Goal: Find specific page/section: Find specific page/section

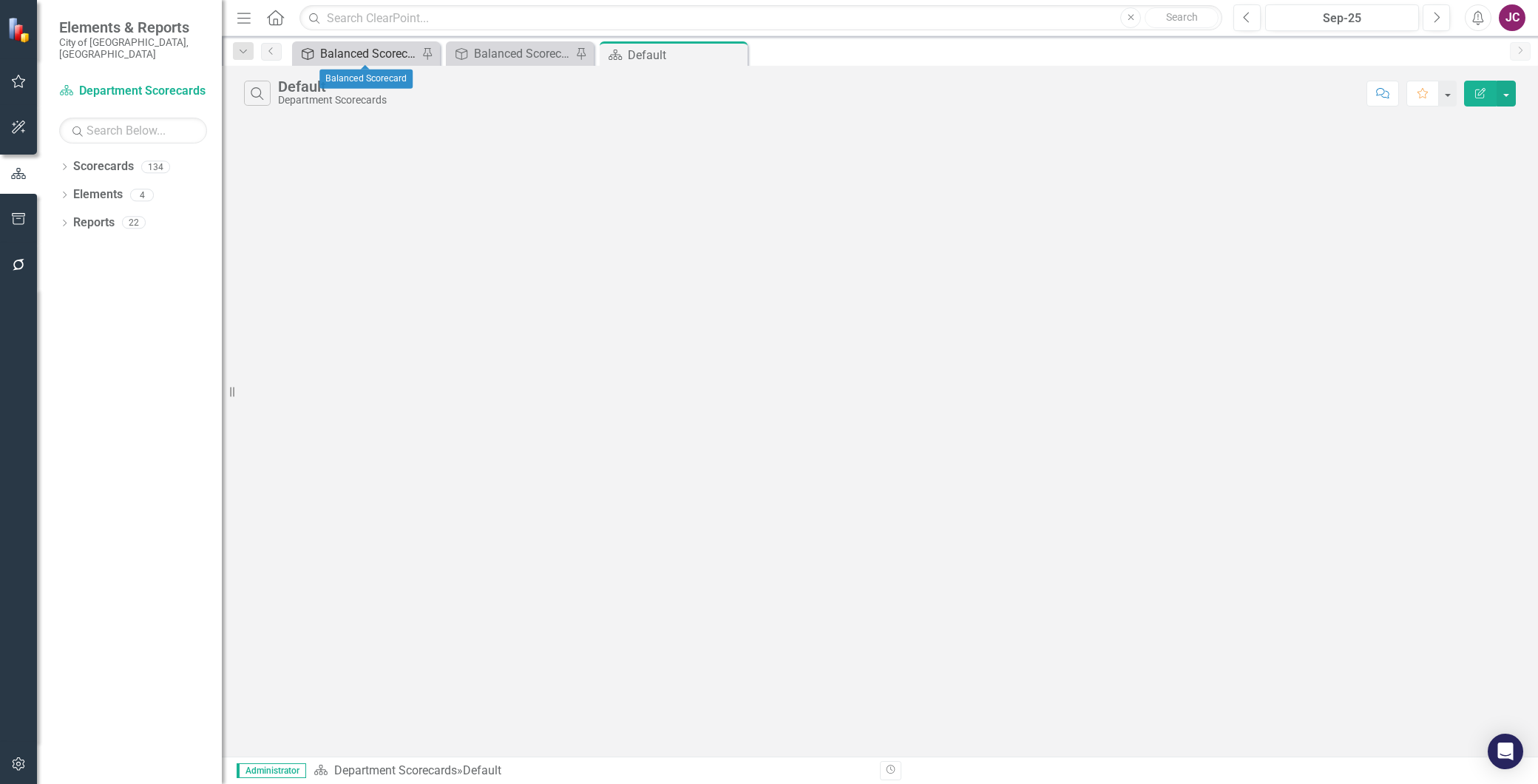
click at [343, 53] on div "Balanced Scorecard" at bounding box center [369, 54] width 98 height 19
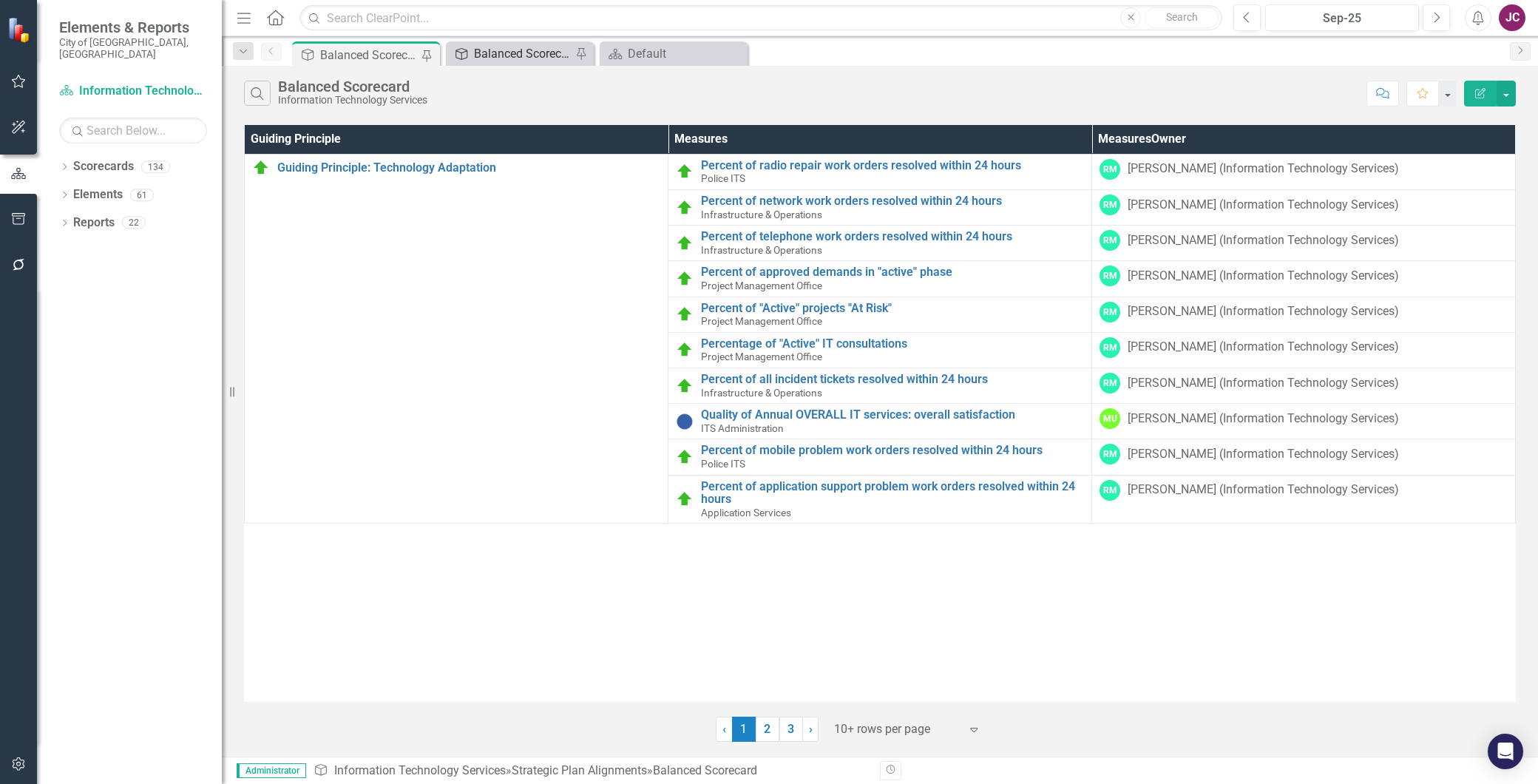
click at [486, 53] on div "Balanced Scorecard" at bounding box center [523, 54] width 98 height 19
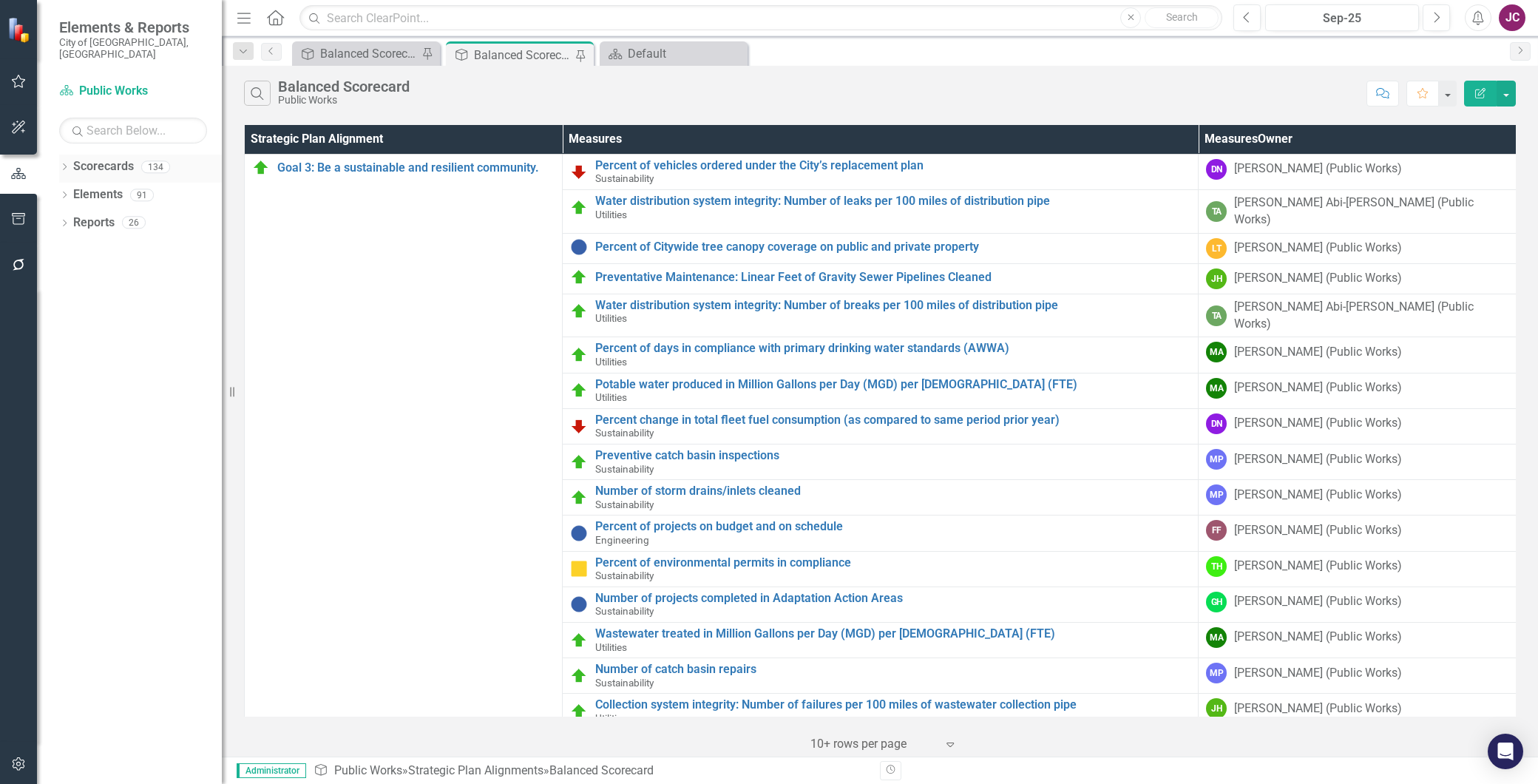
click at [62, 164] on icon "Dropdown" at bounding box center [64, 168] width 10 height 8
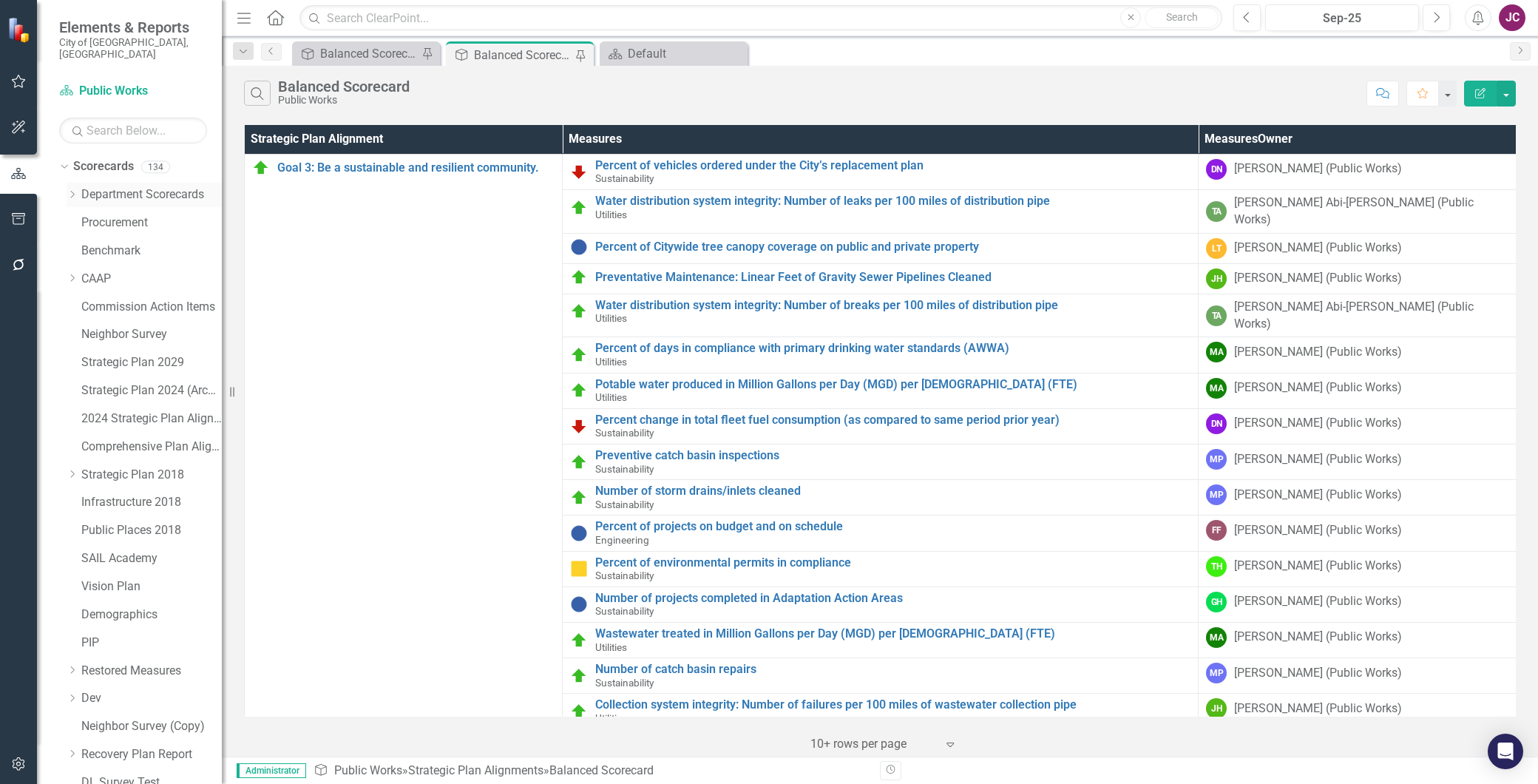
click at [69, 190] on icon "Dropdown" at bounding box center [73, 194] width 11 height 8
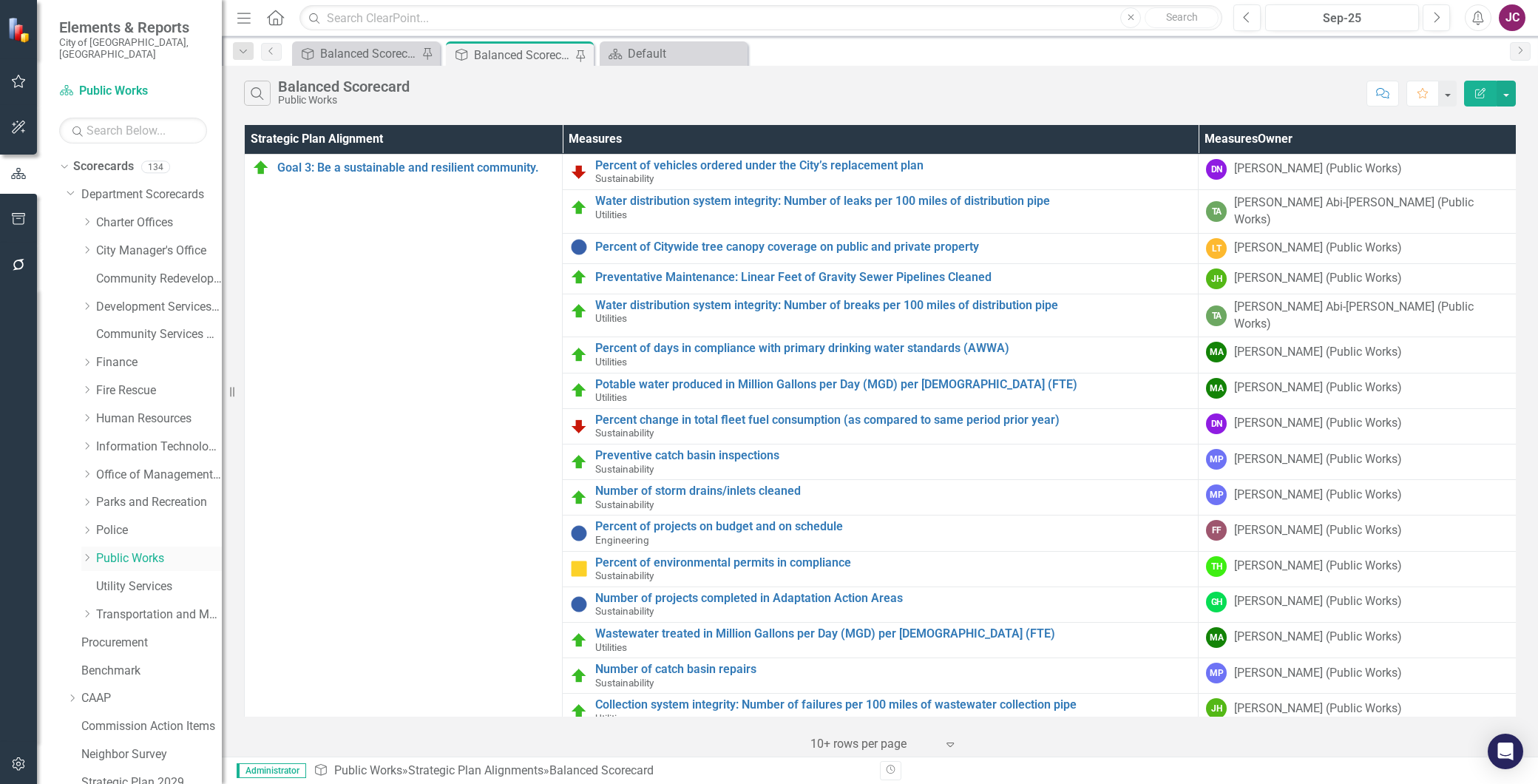
click at [86, 553] on icon "Dropdown" at bounding box center [87, 557] width 11 height 8
click at [117, 634] on link "Sustainability" at bounding box center [167, 643] width 111 height 17
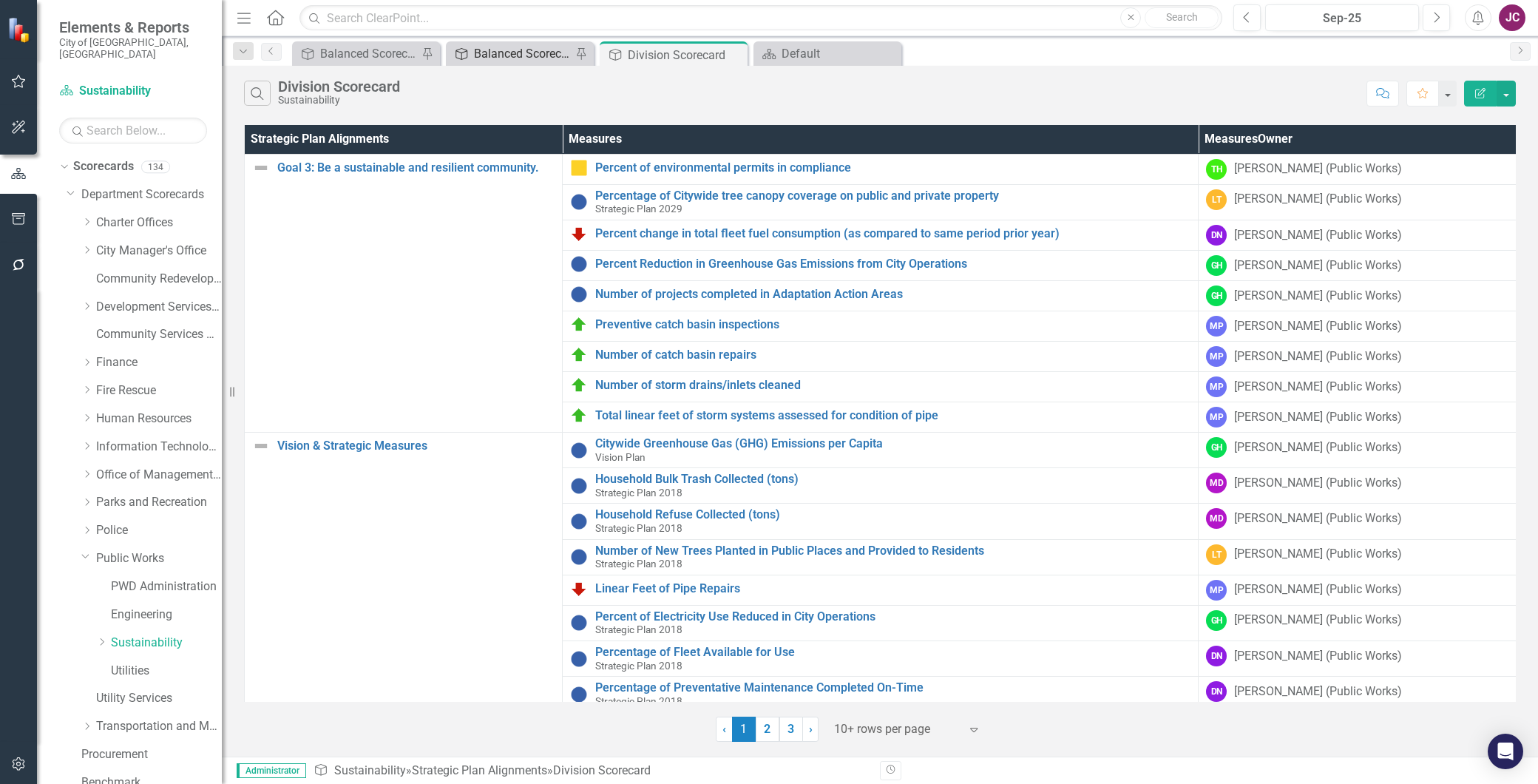
click at [497, 53] on div "Balanced Scorecard" at bounding box center [523, 54] width 98 height 19
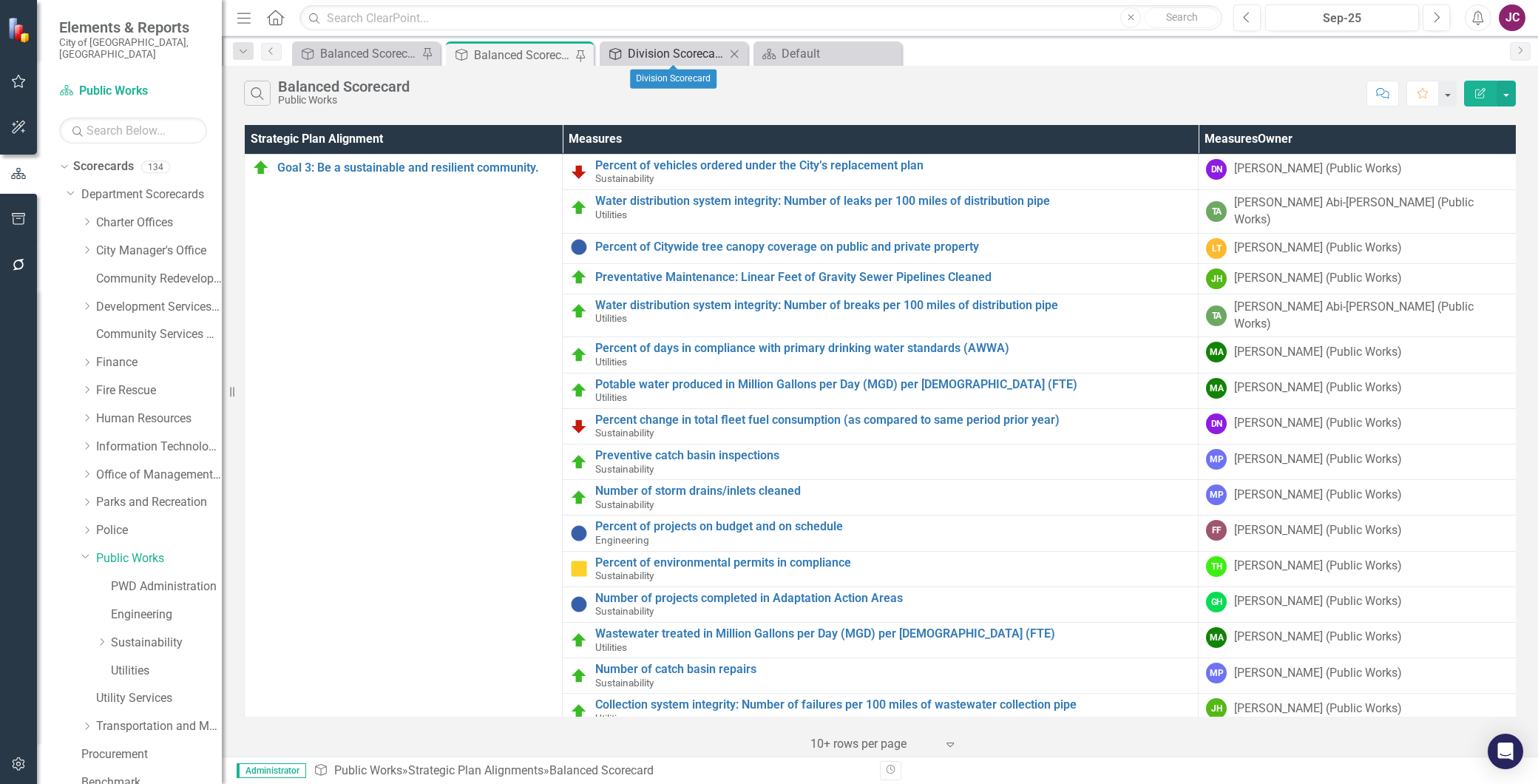
click at [658, 48] on div "Division Scorecard" at bounding box center [677, 54] width 98 height 19
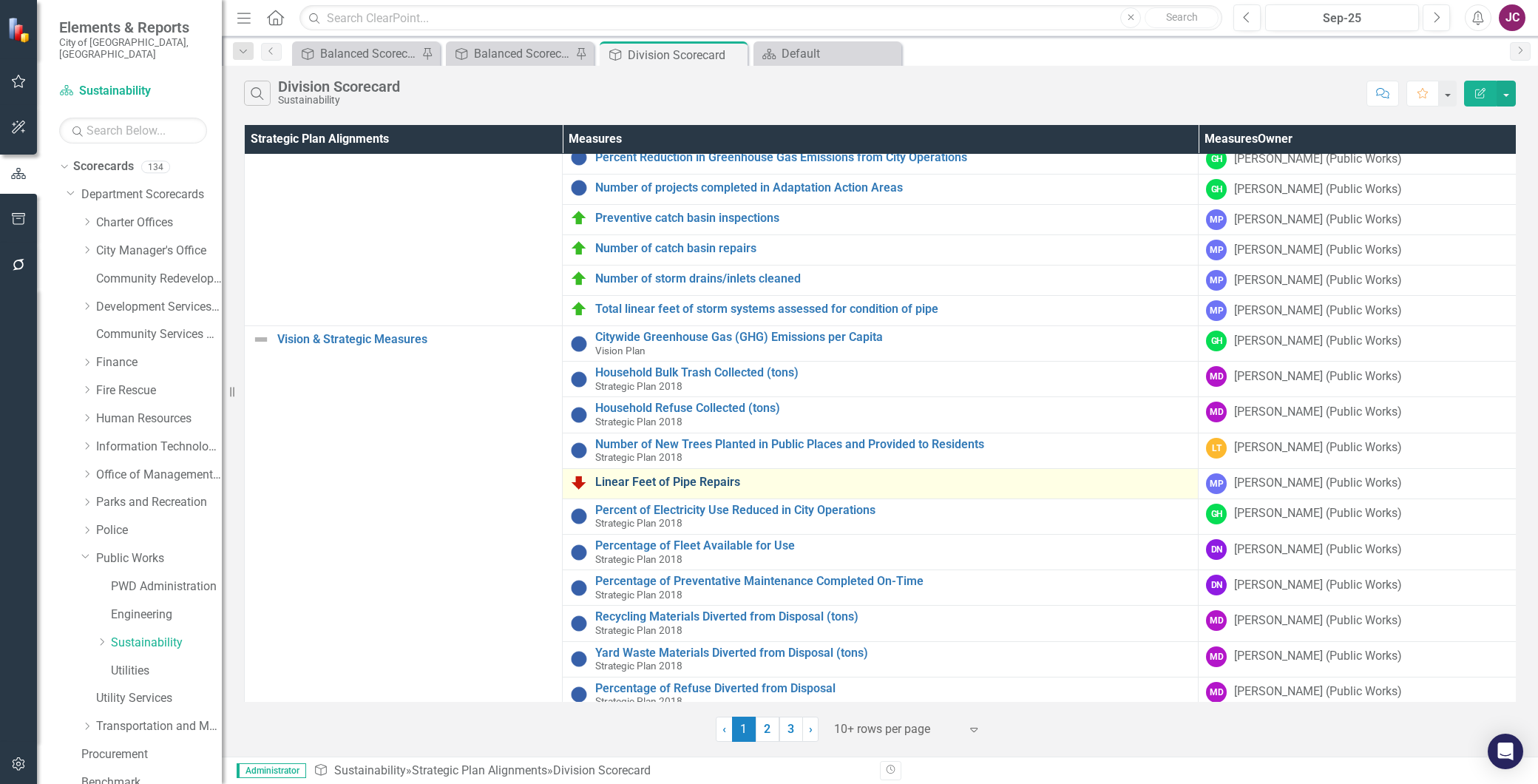
scroll to position [129, 0]
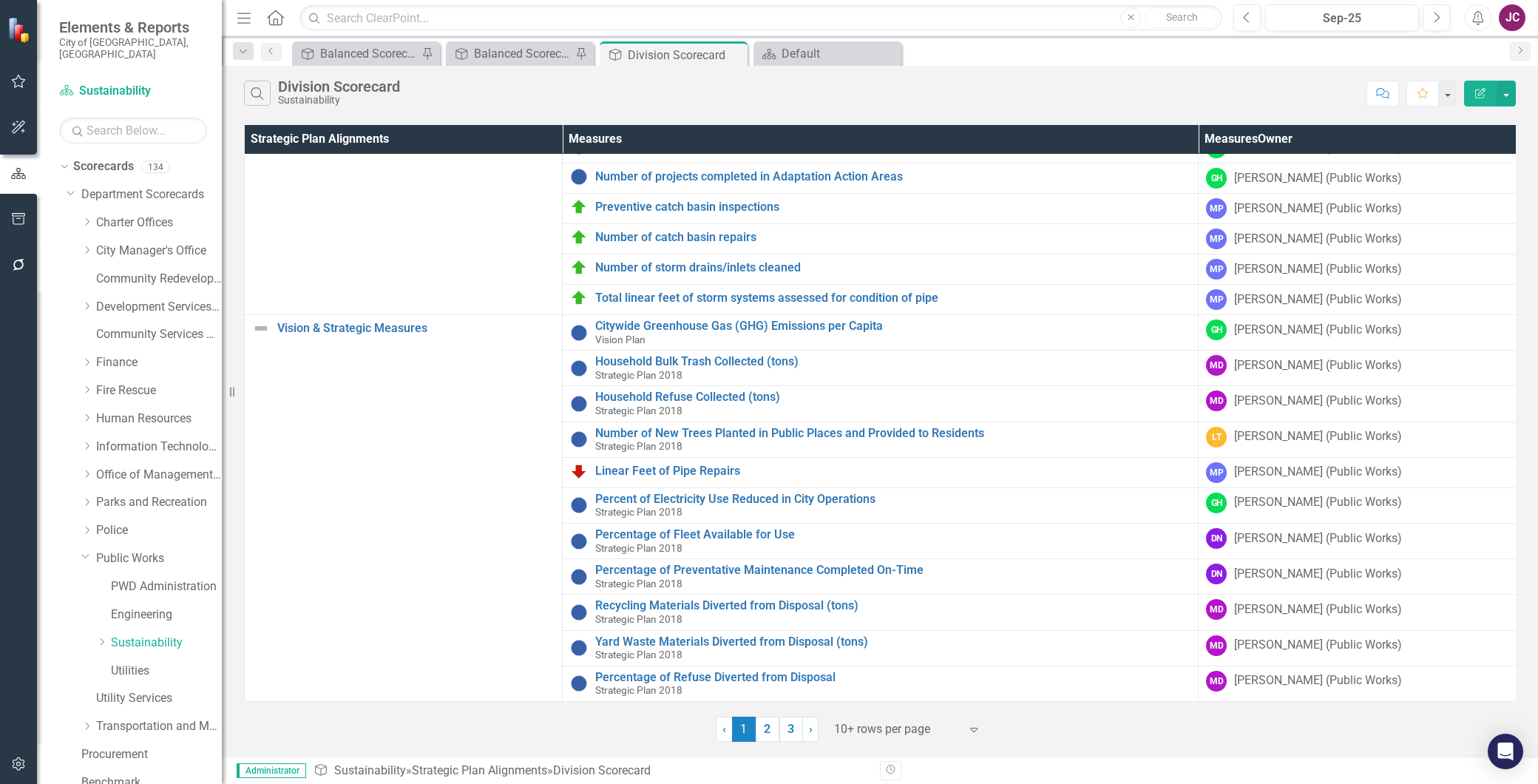
click at [767, 723] on link "2" at bounding box center [767, 728] width 24 height 25
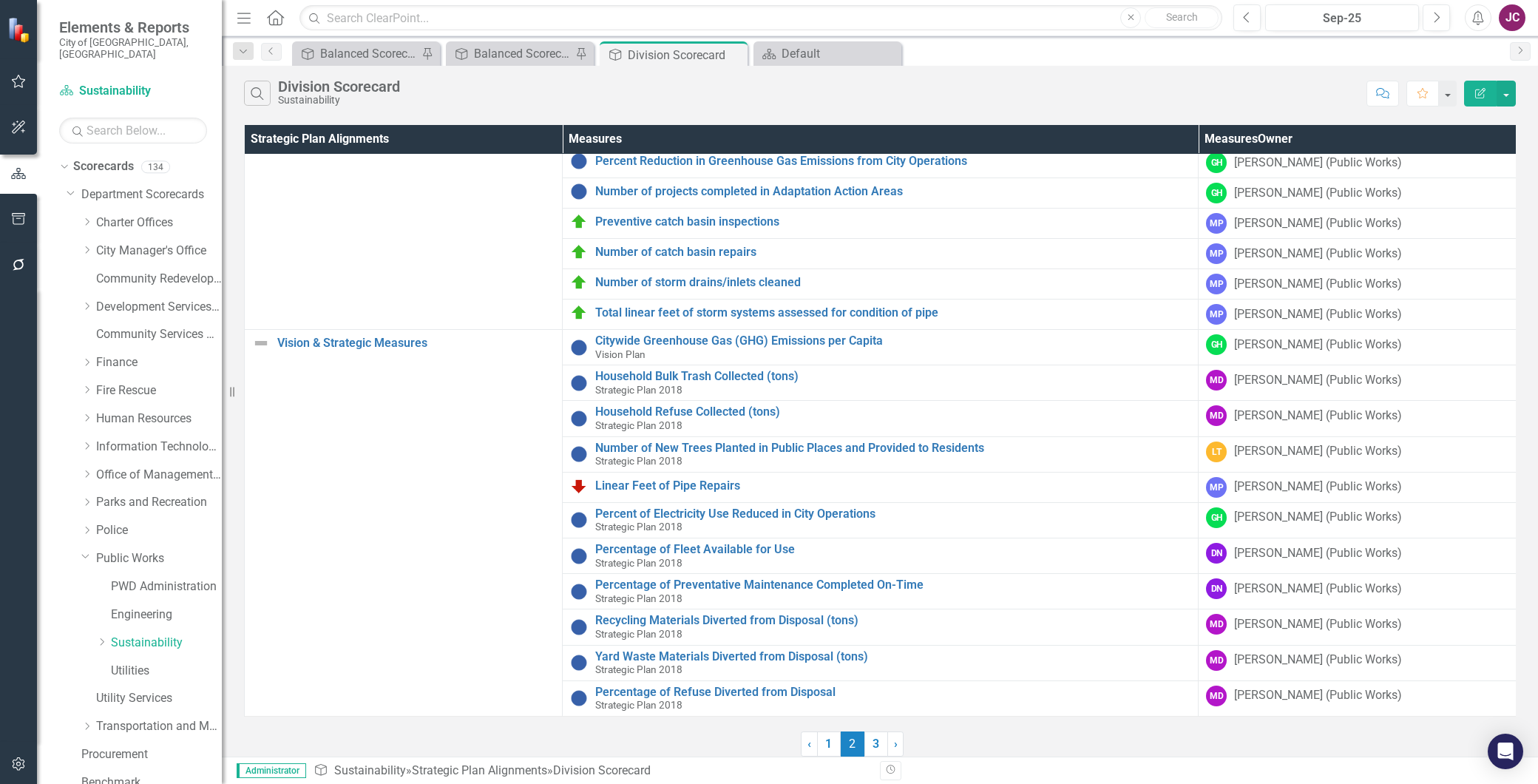
scroll to position [0, 0]
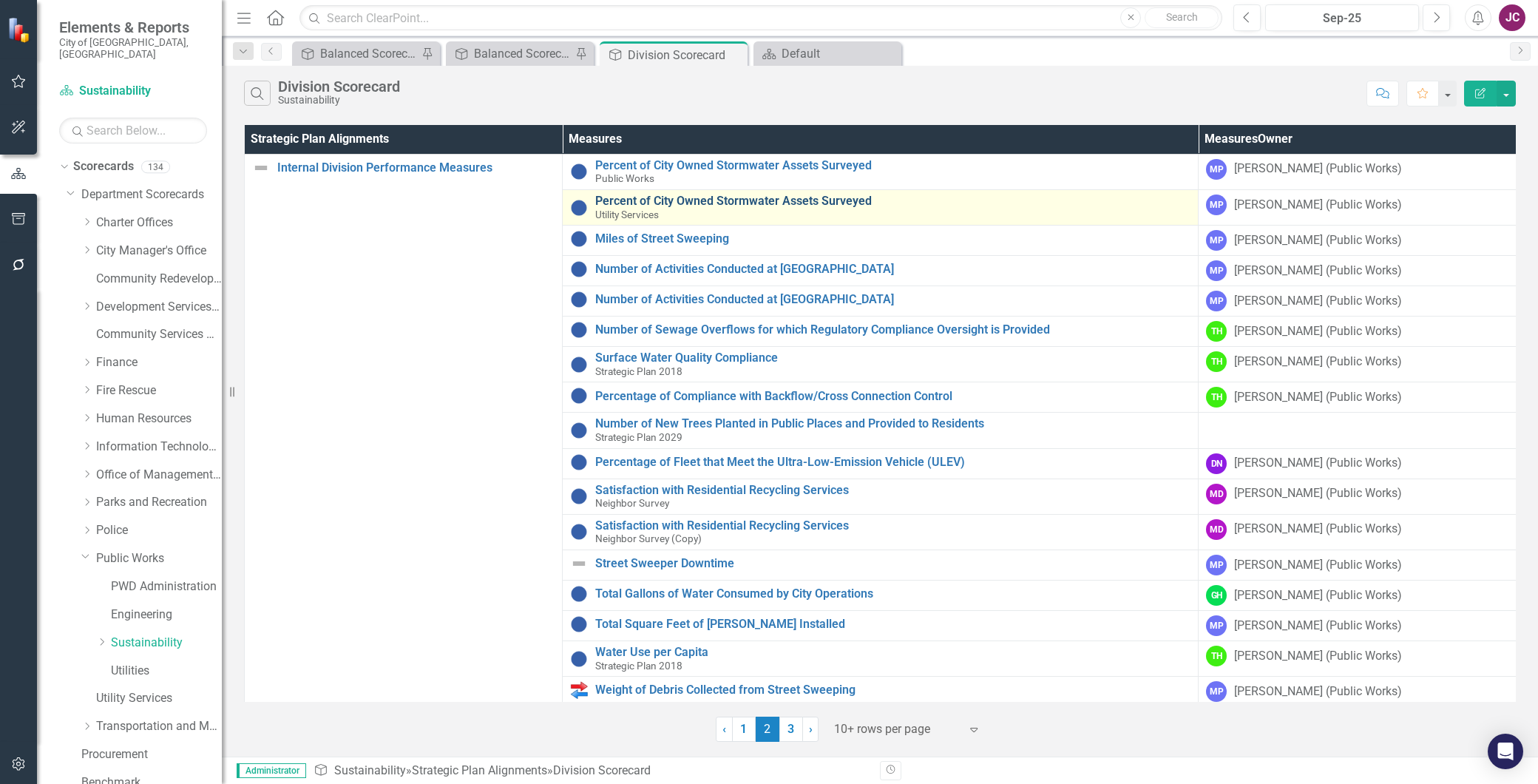
click at [881, 205] on link "Percent of City Owned Stormwater Assets Surveyed" at bounding box center [893, 201] width 596 height 13
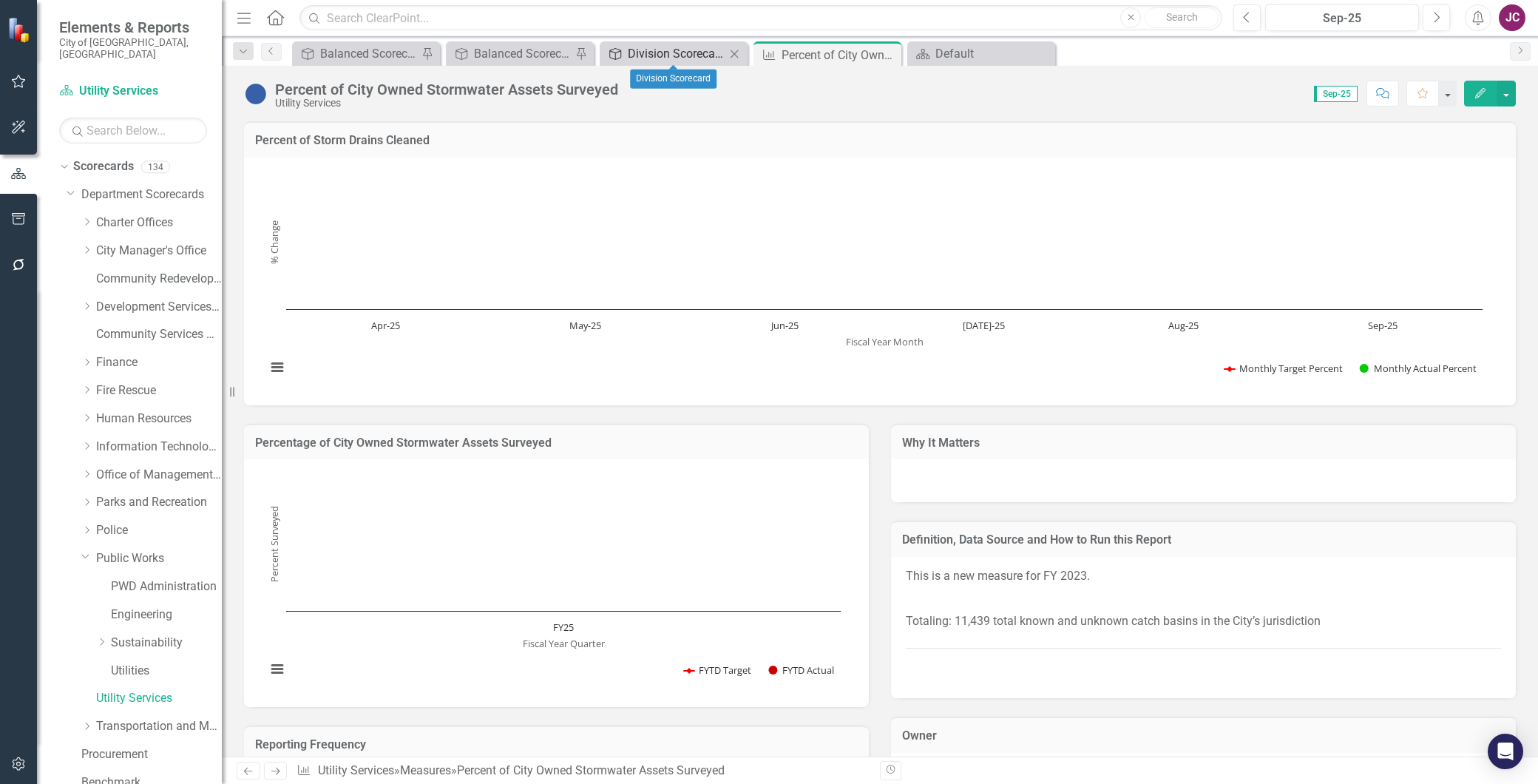
click at [686, 53] on div "Division Scorecard" at bounding box center [677, 54] width 98 height 19
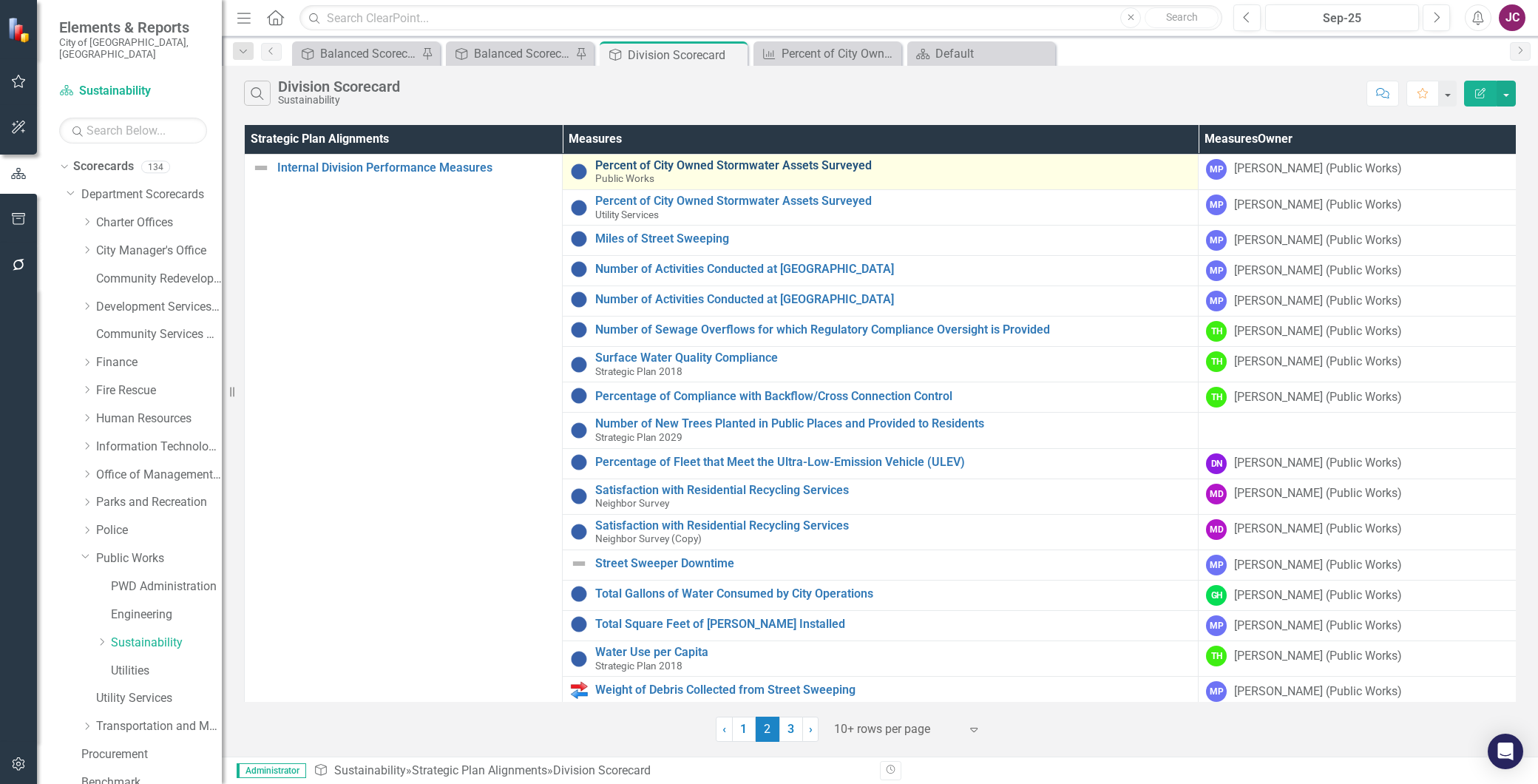
click at [740, 167] on link "Percent of City Owned Stormwater Assets Surveyed" at bounding box center [893, 166] width 596 height 13
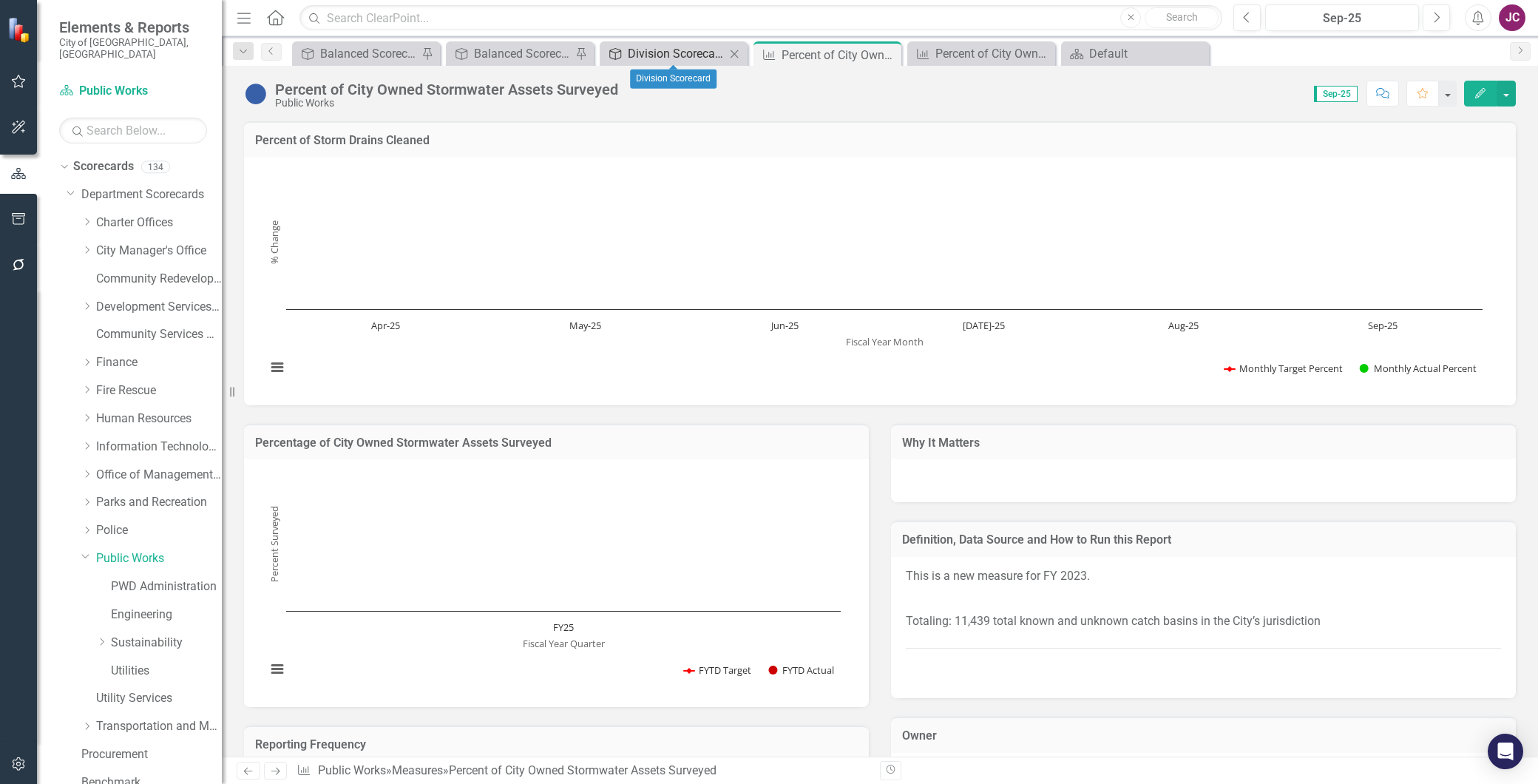
click at [679, 57] on div "Division Scorecard" at bounding box center [677, 54] width 98 height 19
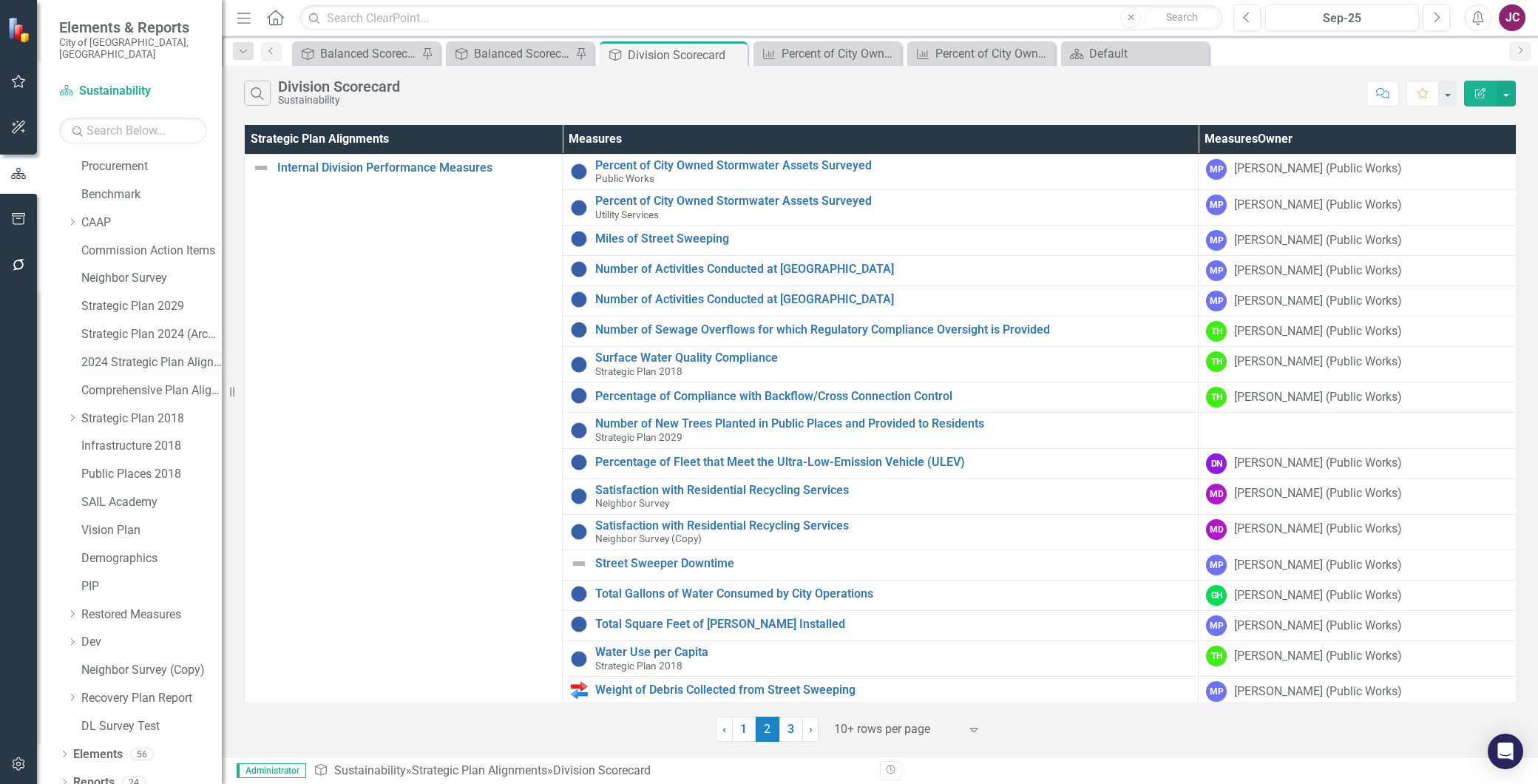
scroll to position [590, 0]
click at [91, 743] on link "Elements" at bounding box center [98, 752] width 50 height 17
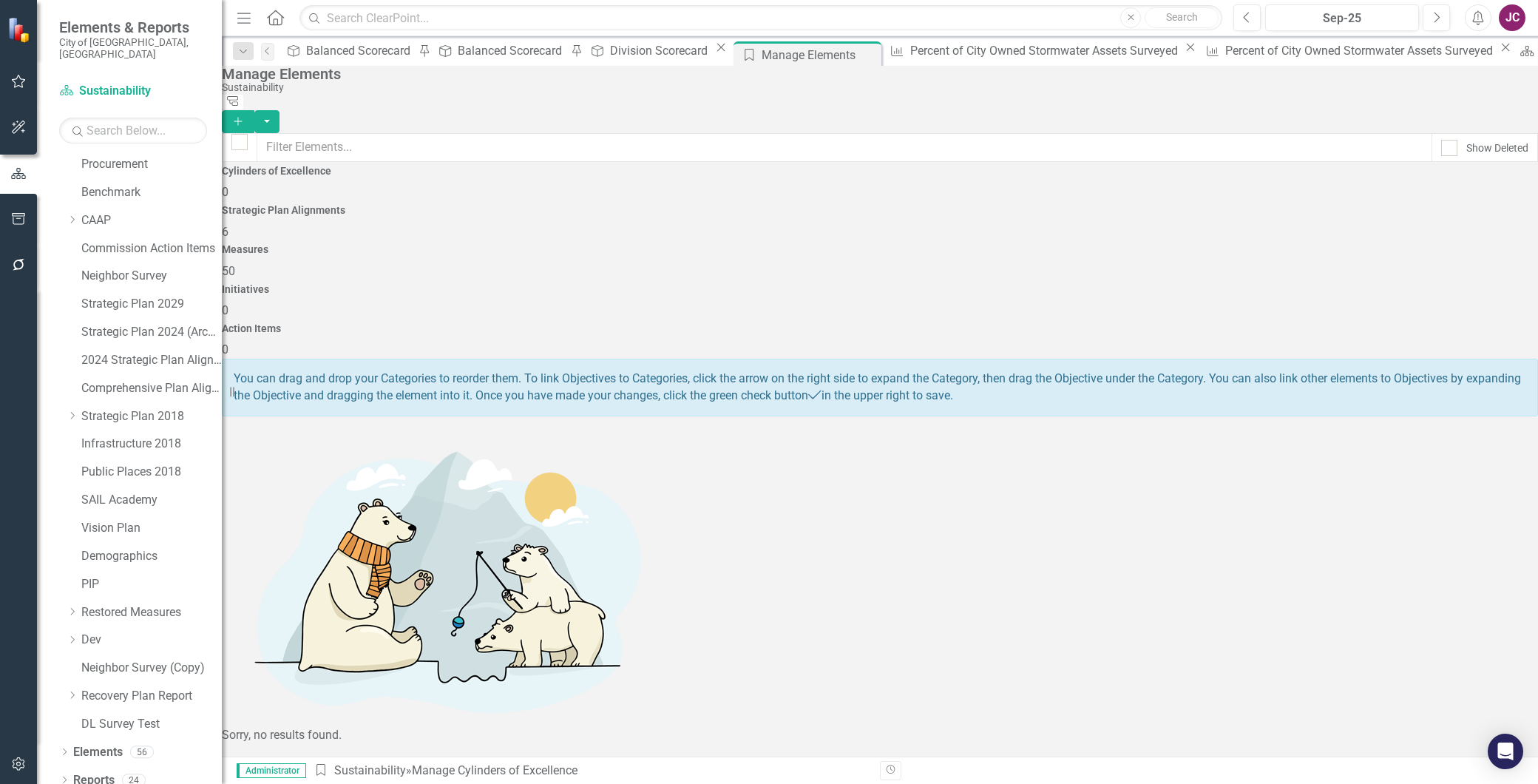
click at [236, 264] on span "50" at bounding box center [228, 270] width 13 height 14
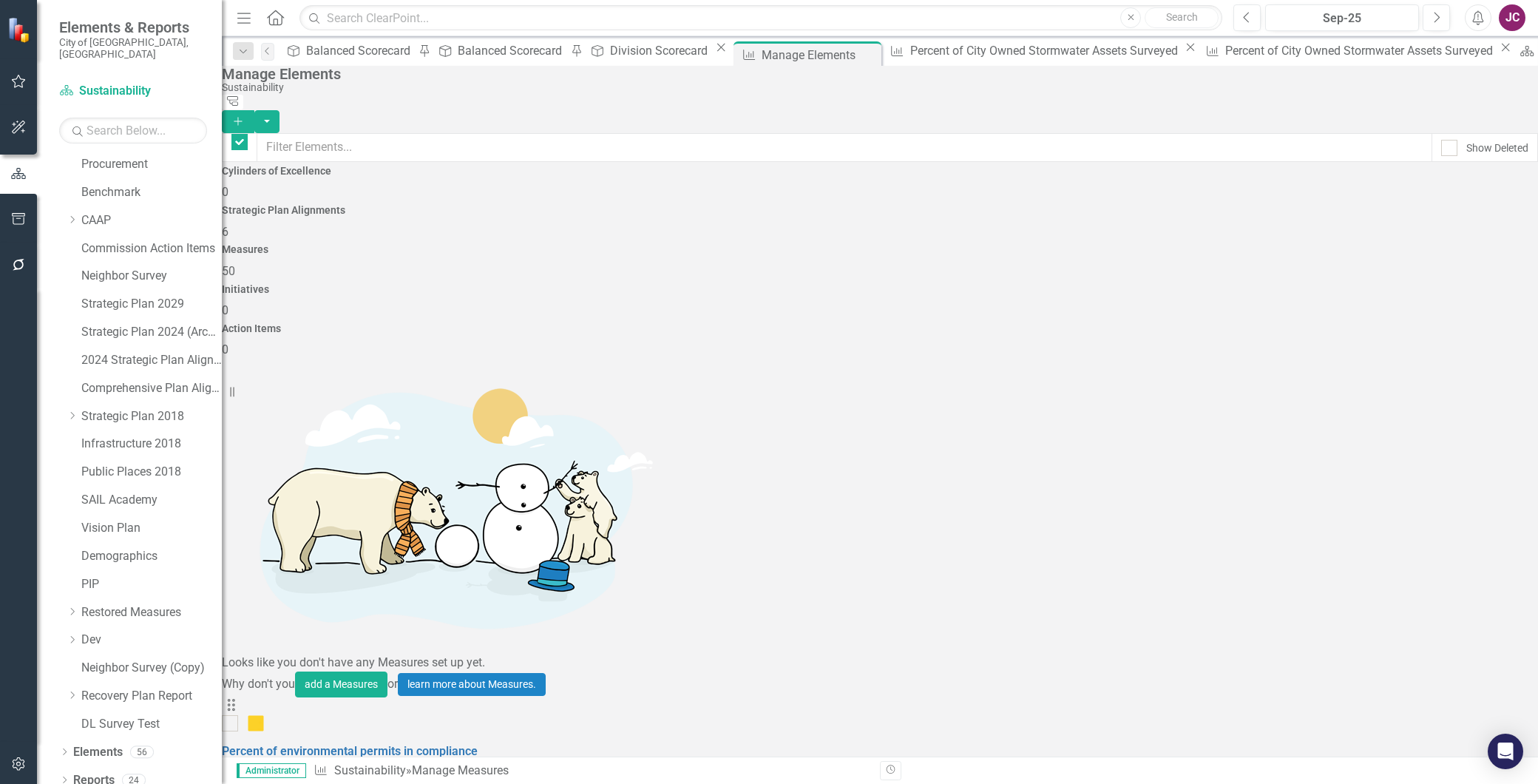
checkbox input "false"
click at [1430, 526] on link "Trash Delete Measures" at bounding box center [1435, 528] width 139 height 27
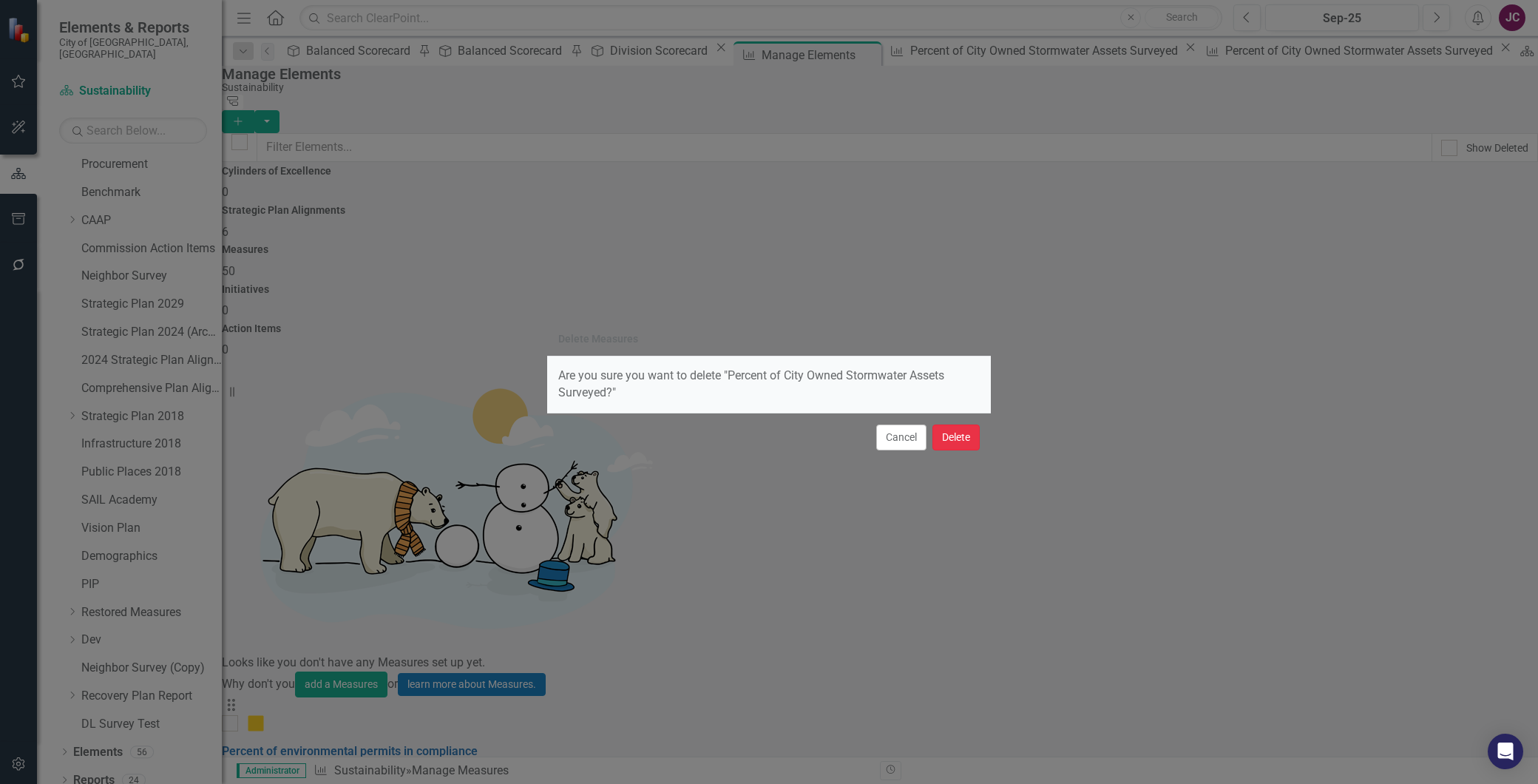
click at [950, 437] on button "Delete" at bounding box center [956, 436] width 47 height 25
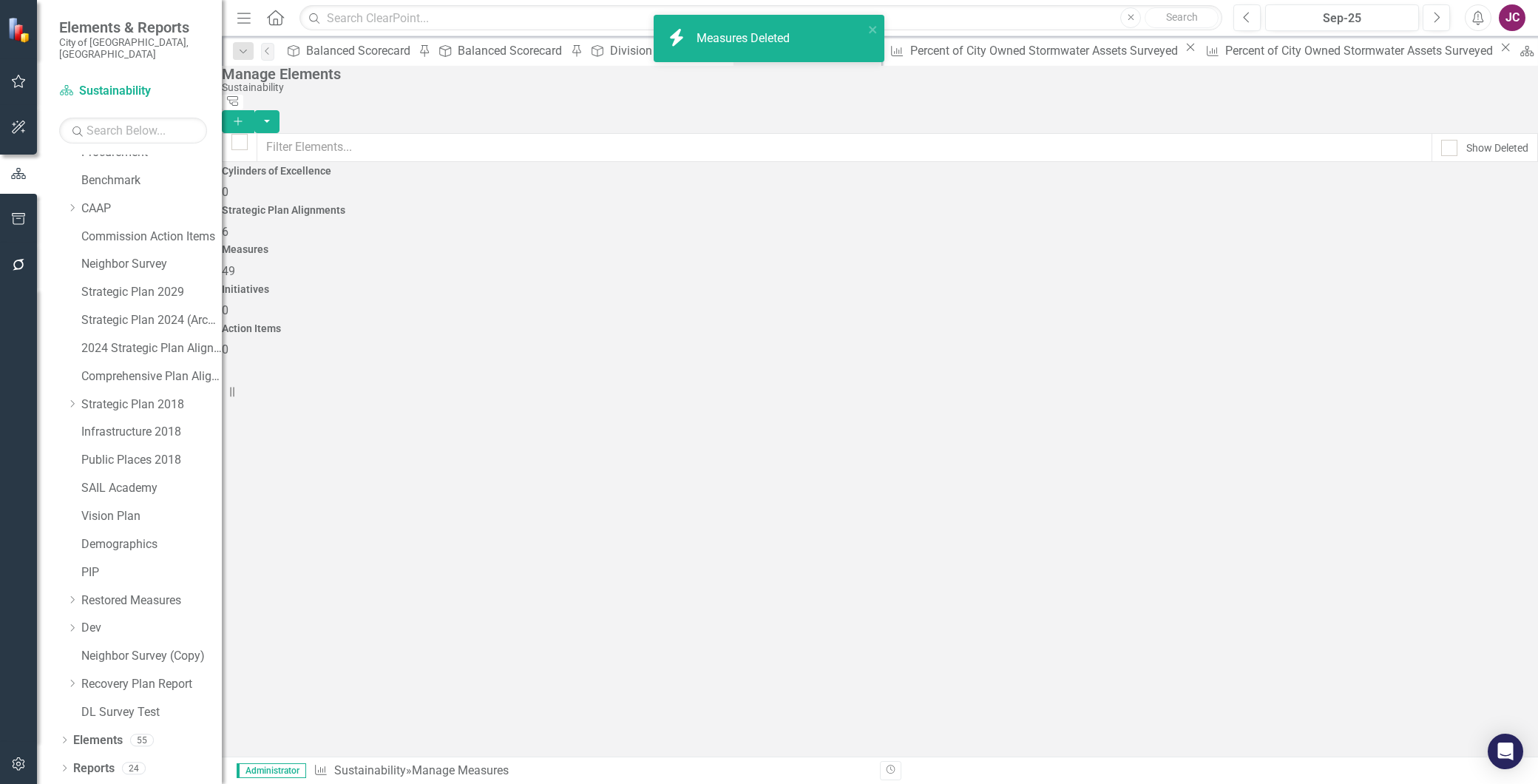
scroll to position [59, 0]
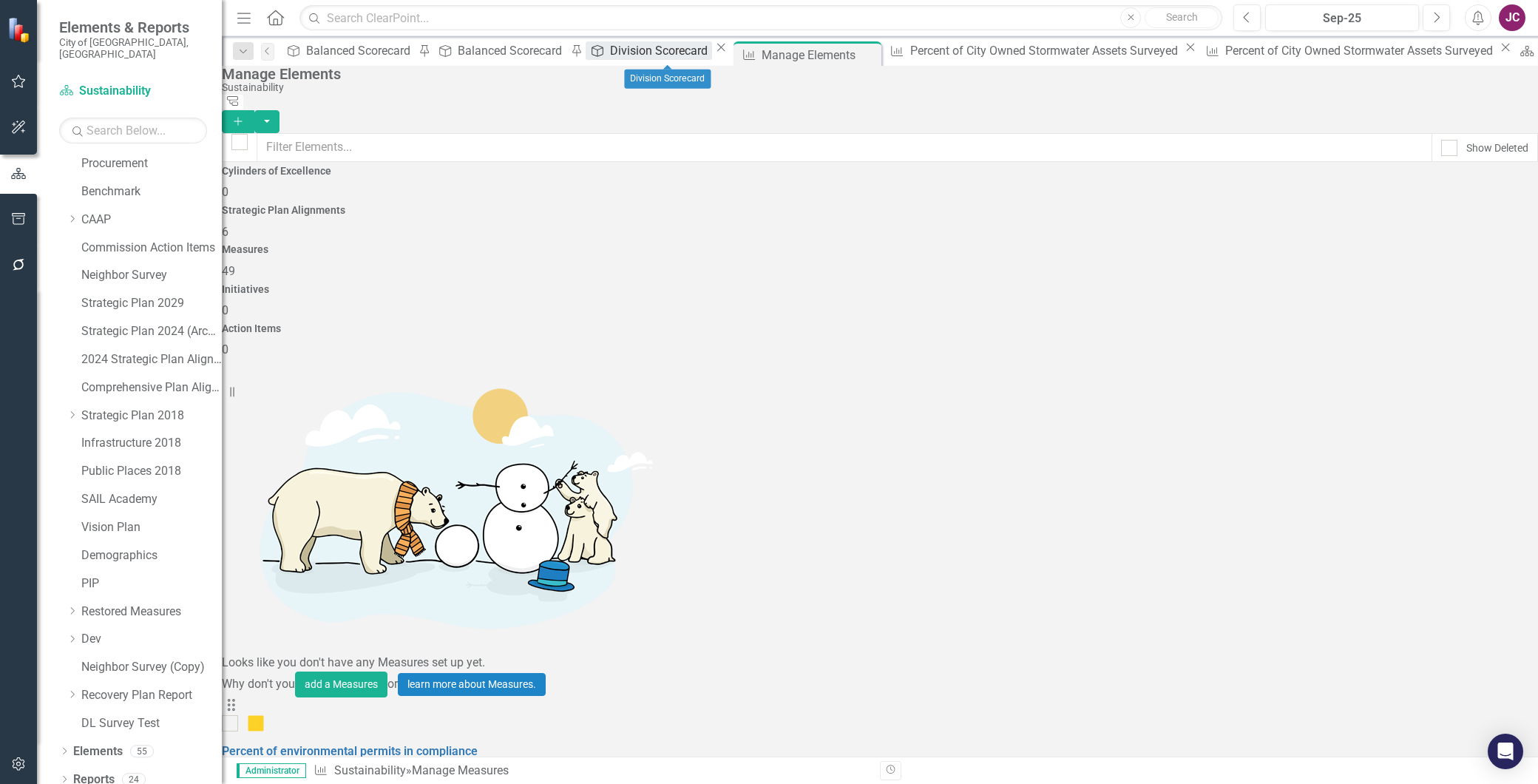
click at [666, 57] on div "Division Scorecard" at bounding box center [661, 51] width 102 height 19
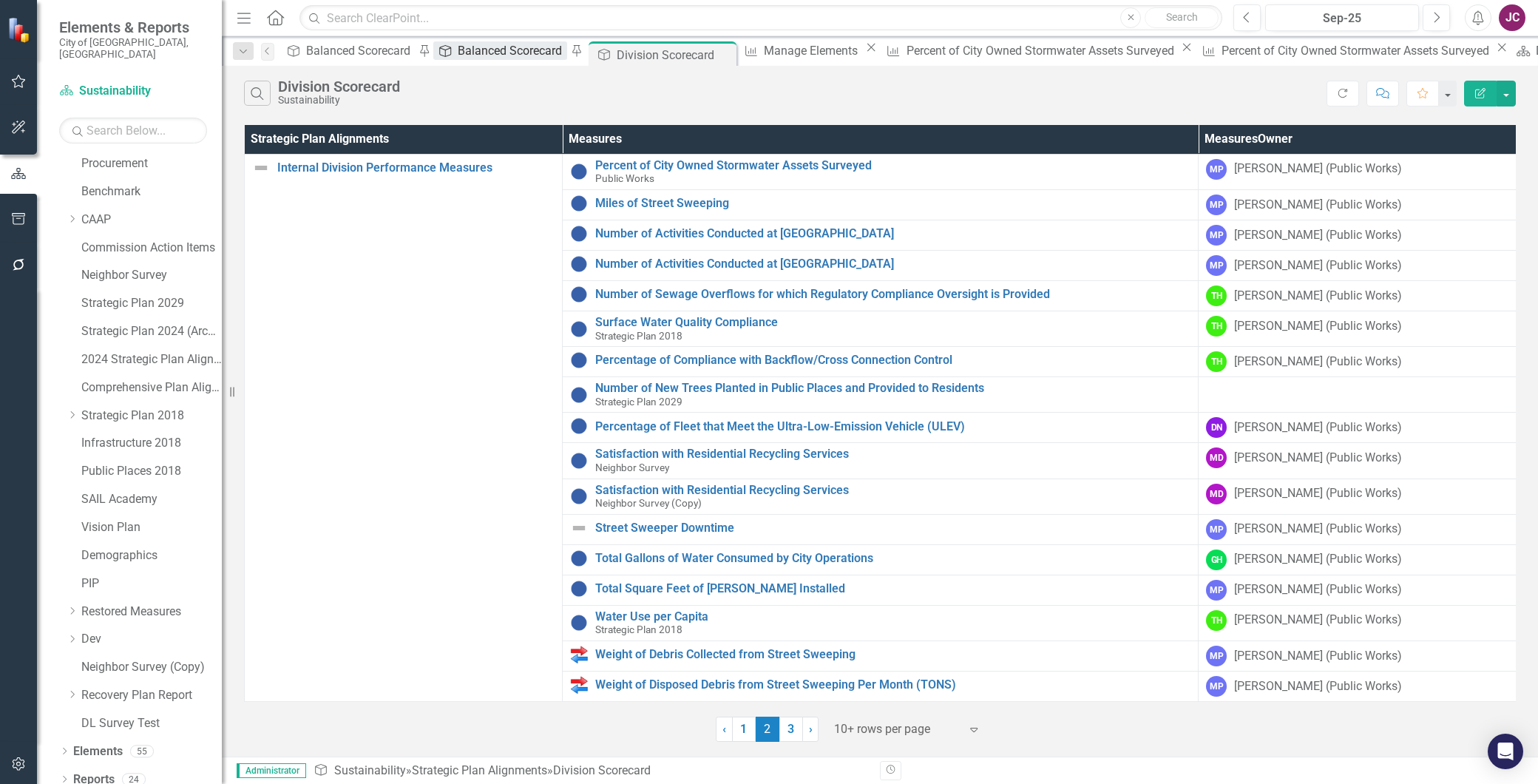
click at [519, 57] on div "Balanced Scorecard" at bounding box center [512, 51] width 108 height 19
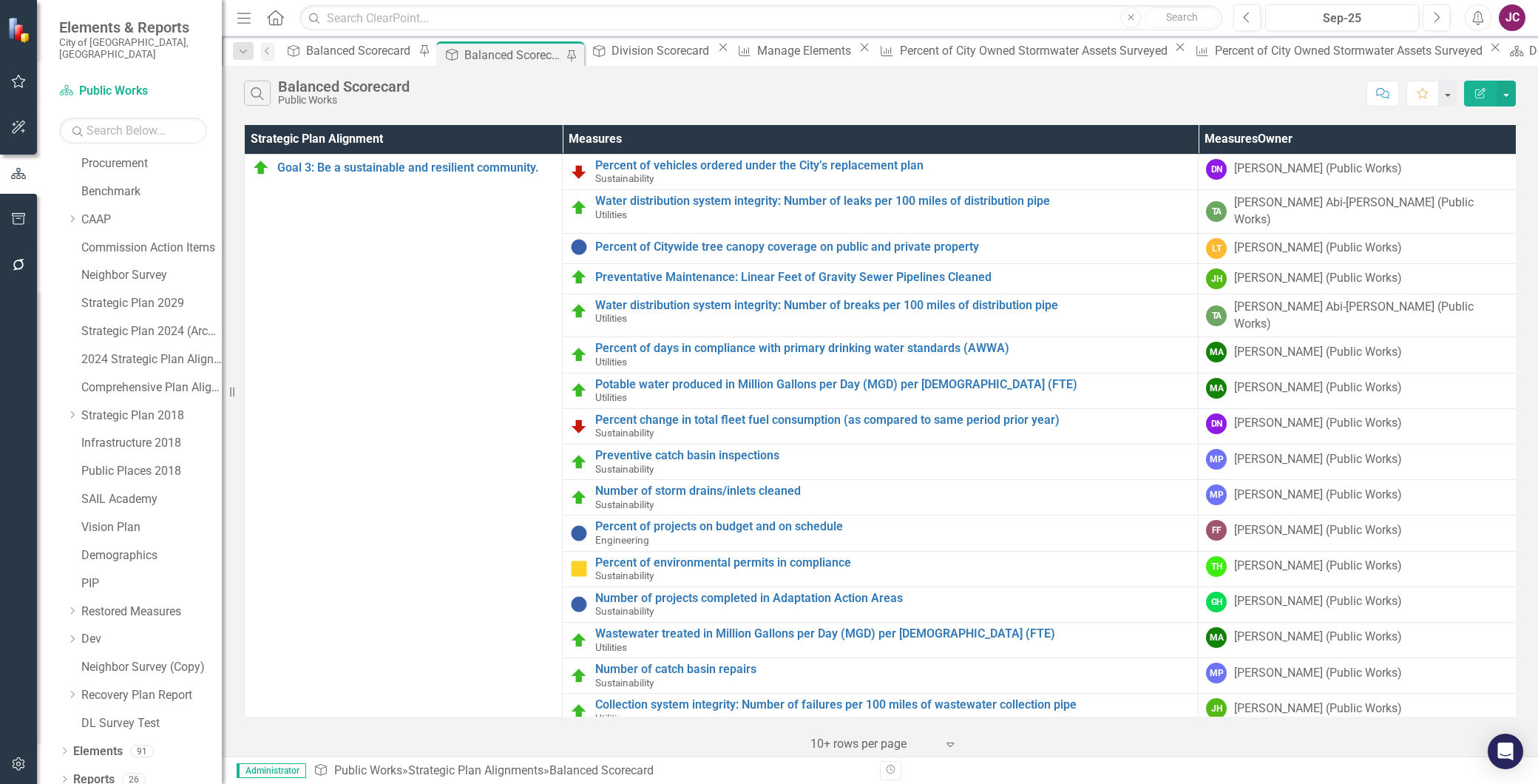
click at [1261, 138] on th "Measures Owner" at bounding box center [1357, 139] width 318 height 29
click at [1028, 96] on div "Search Balanced Scorecard Public Works" at bounding box center [801, 93] width 1115 height 25
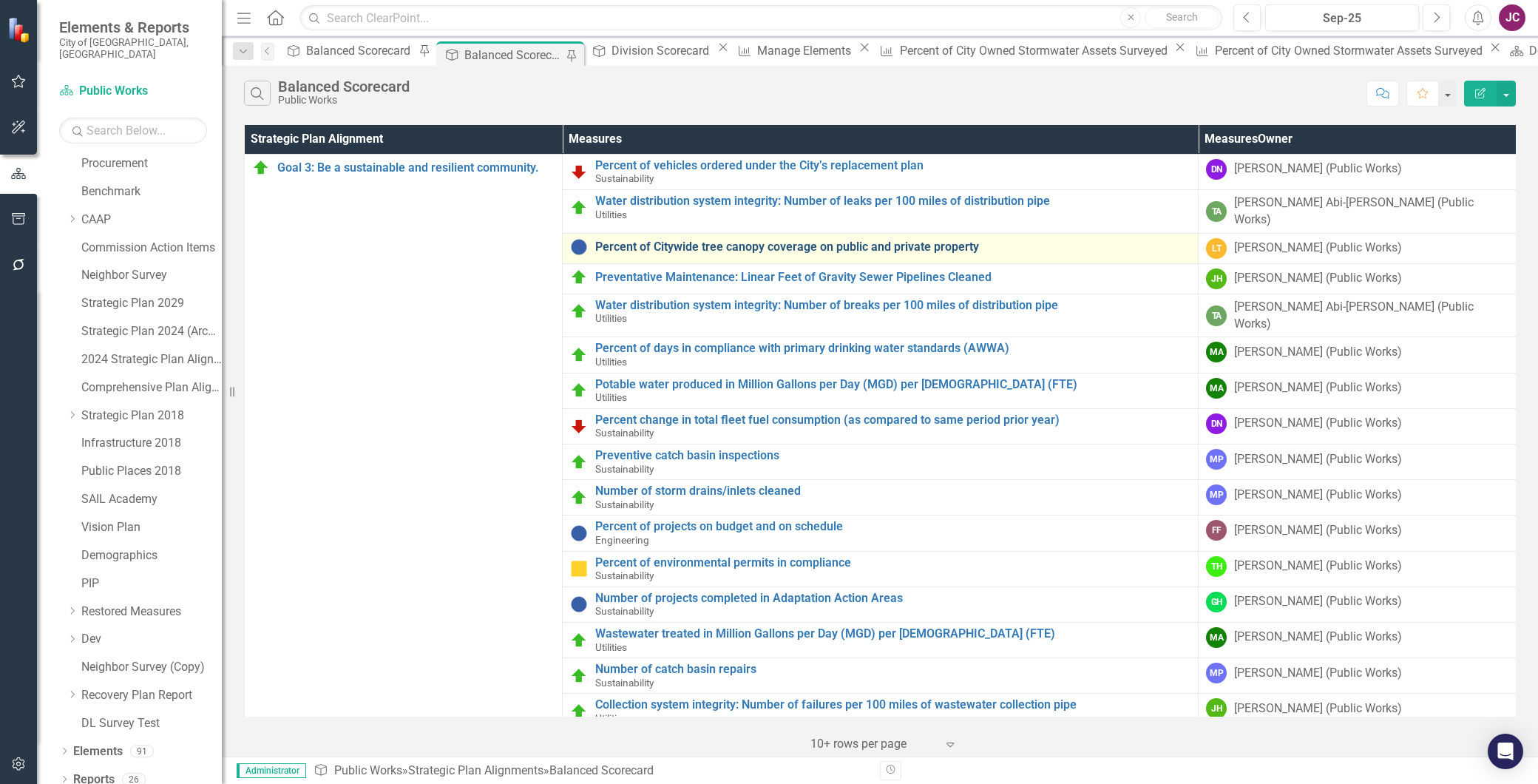
click at [734, 240] on link "Percent of Citywide tree canopy coverage on public and private property" at bounding box center [893, 247] width 596 height 13
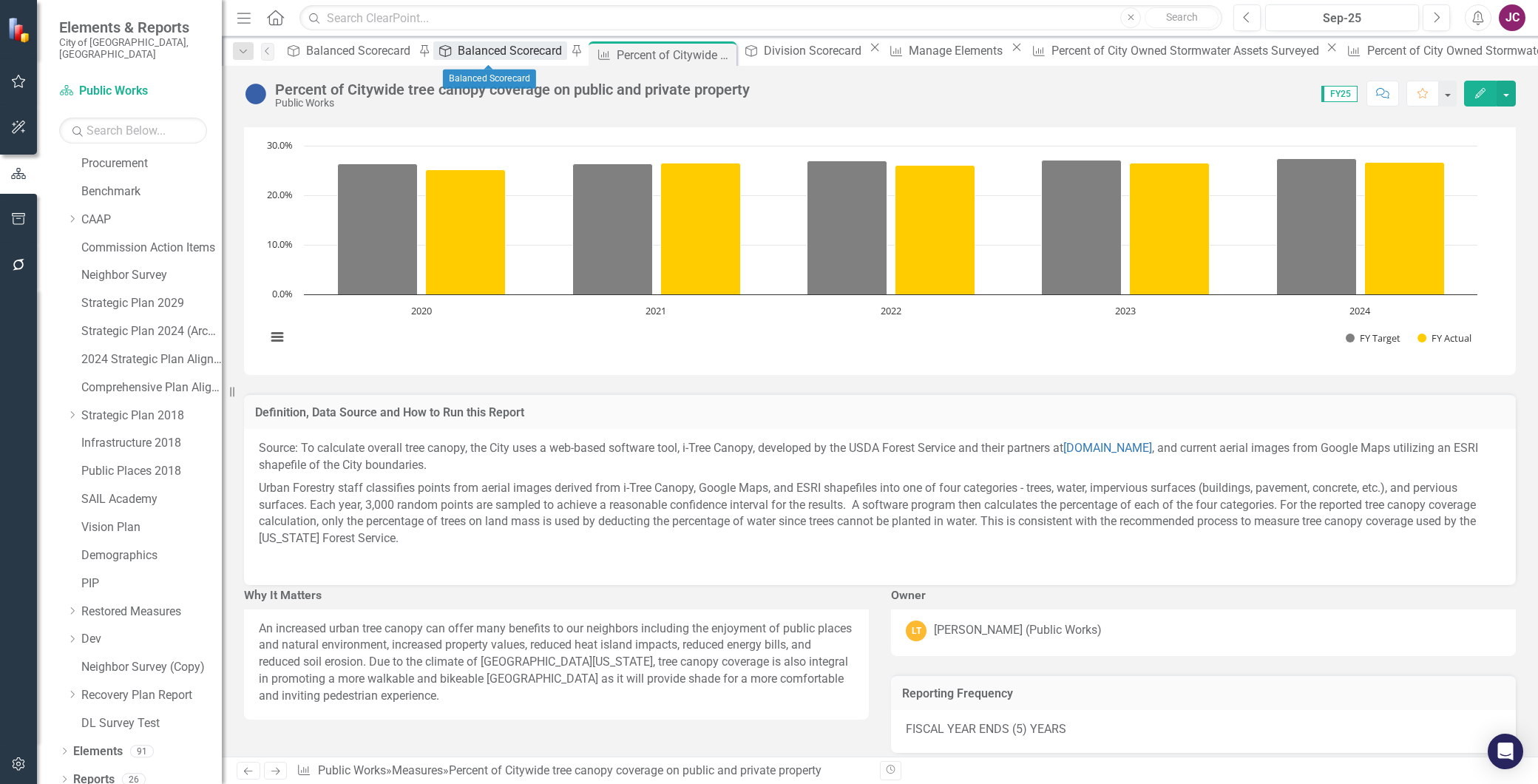
click at [488, 52] on div "Balanced Scorecard" at bounding box center [512, 51] width 108 height 19
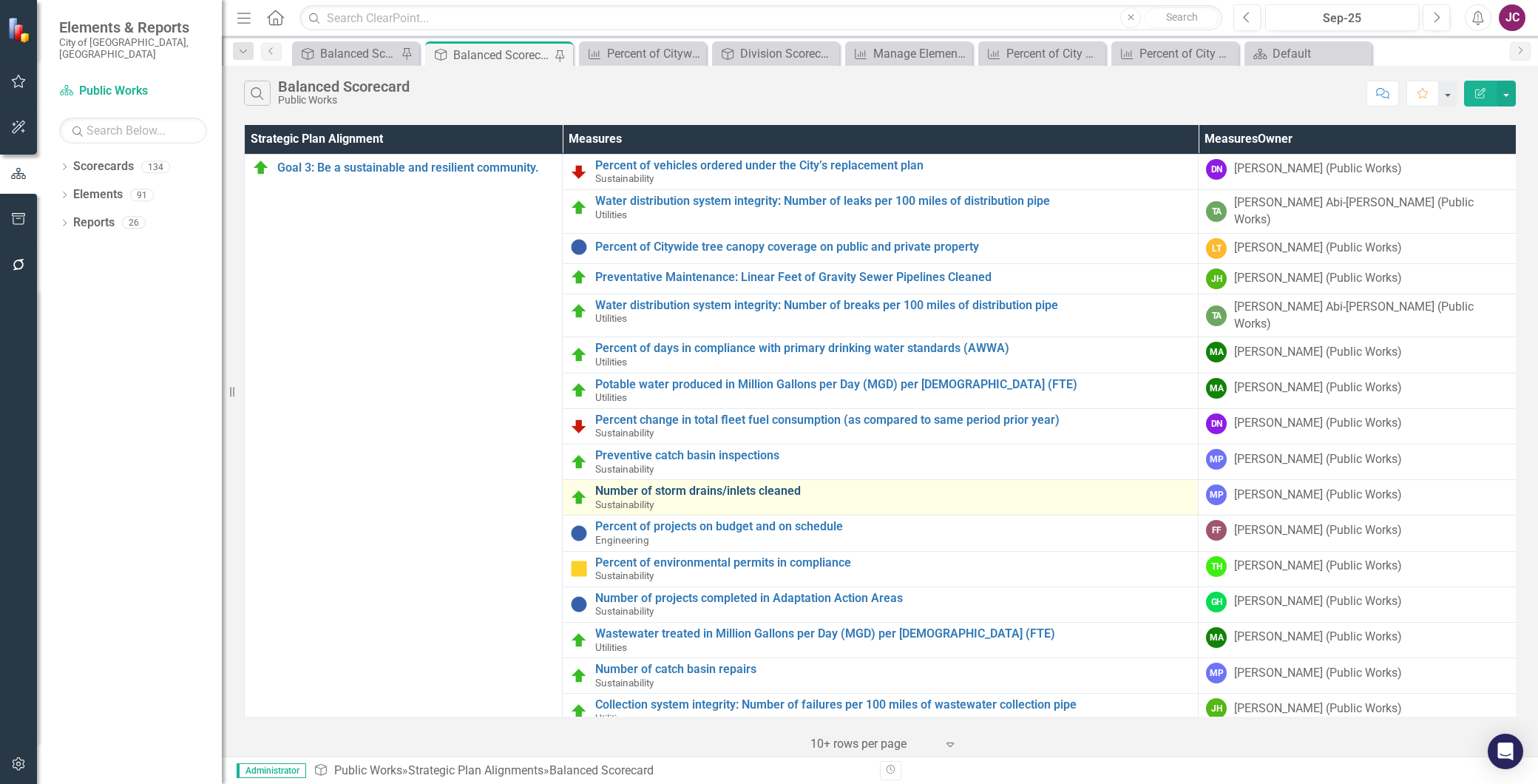
click at [711, 484] on link "Number of storm drains/inlets cleaned" at bounding box center [893, 491] width 596 height 13
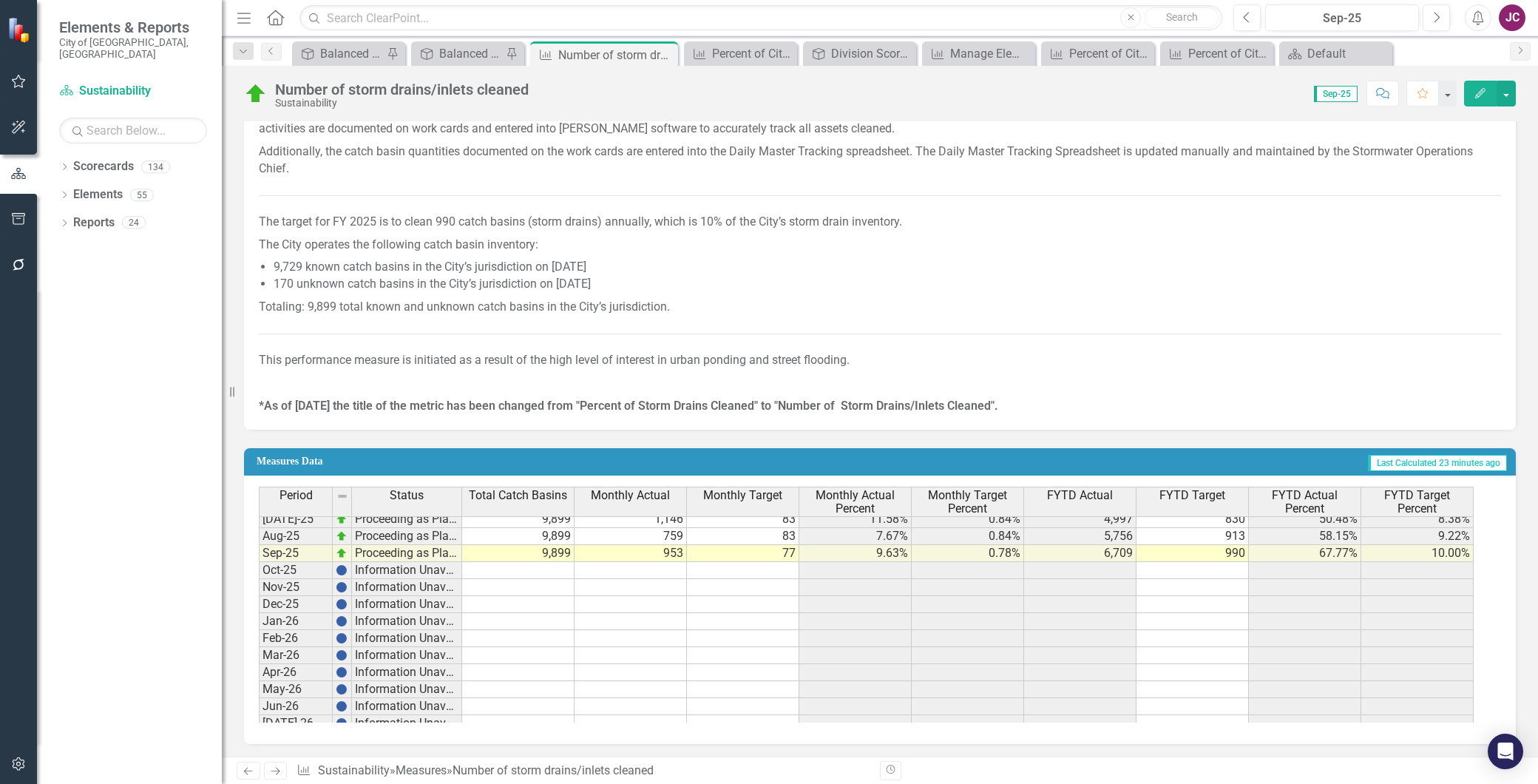
scroll to position [531, 0]
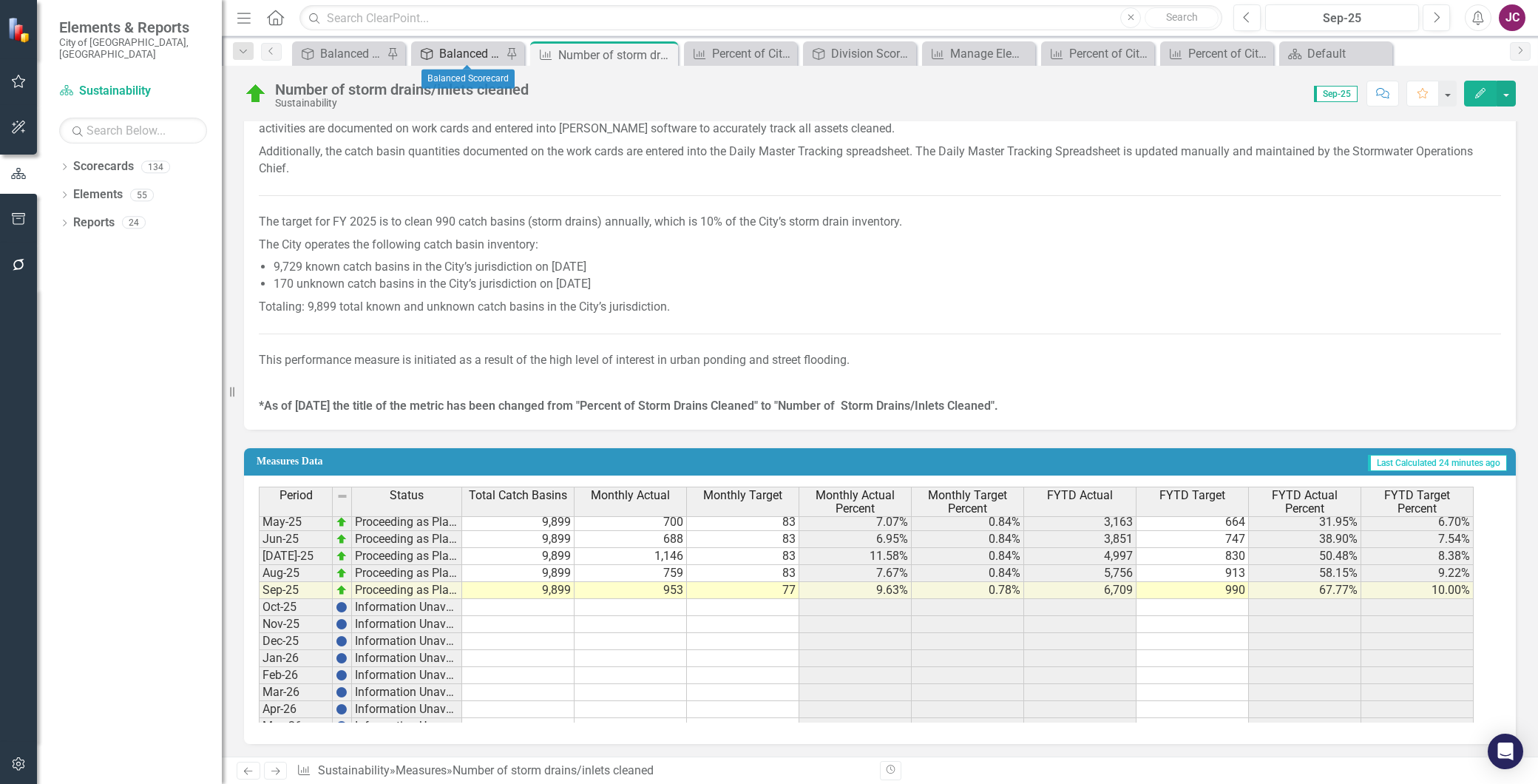
click at [473, 54] on div "Balanced Scorecard" at bounding box center [470, 54] width 63 height 19
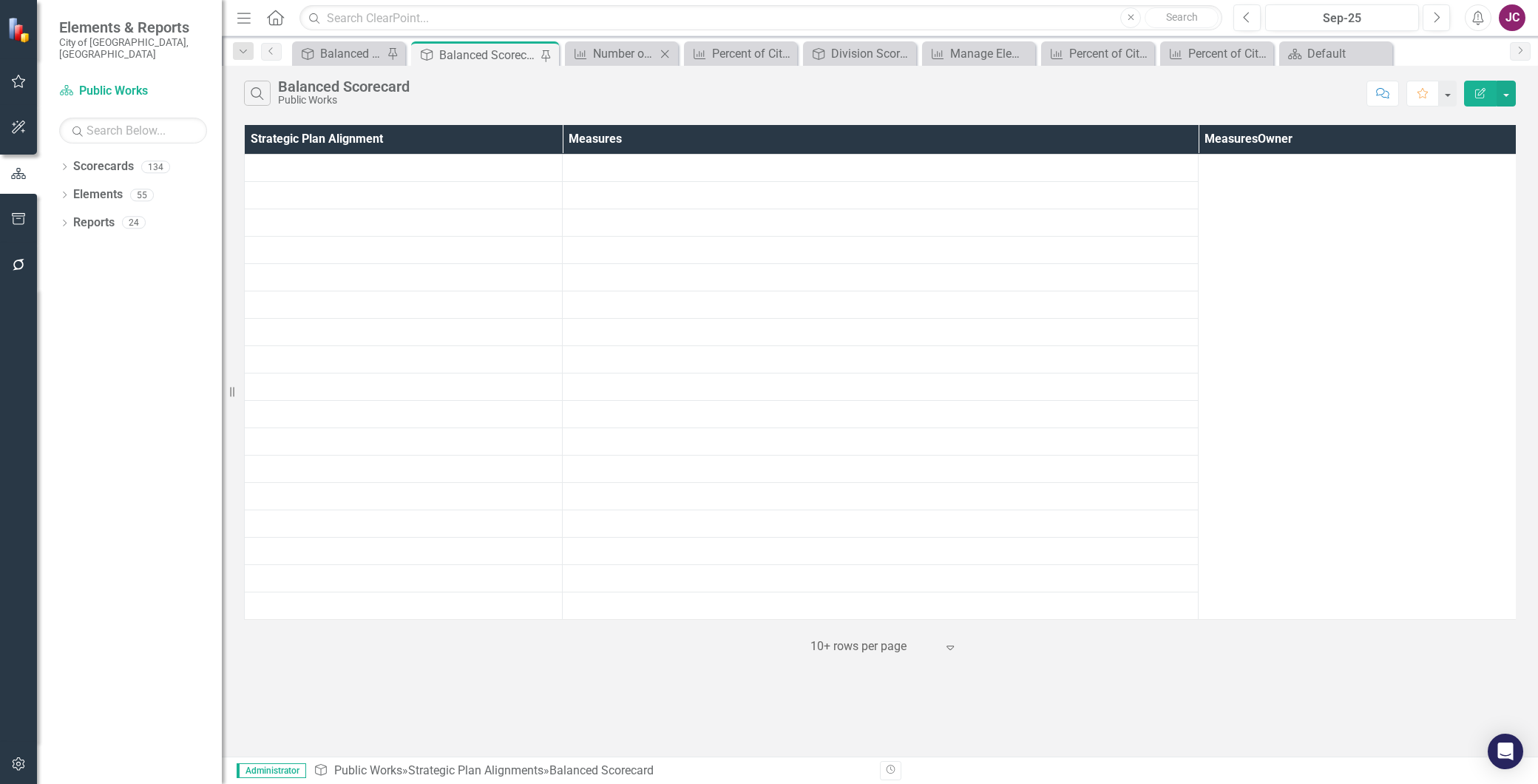
click at [667, 55] on icon "Close" at bounding box center [665, 54] width 15 height 12
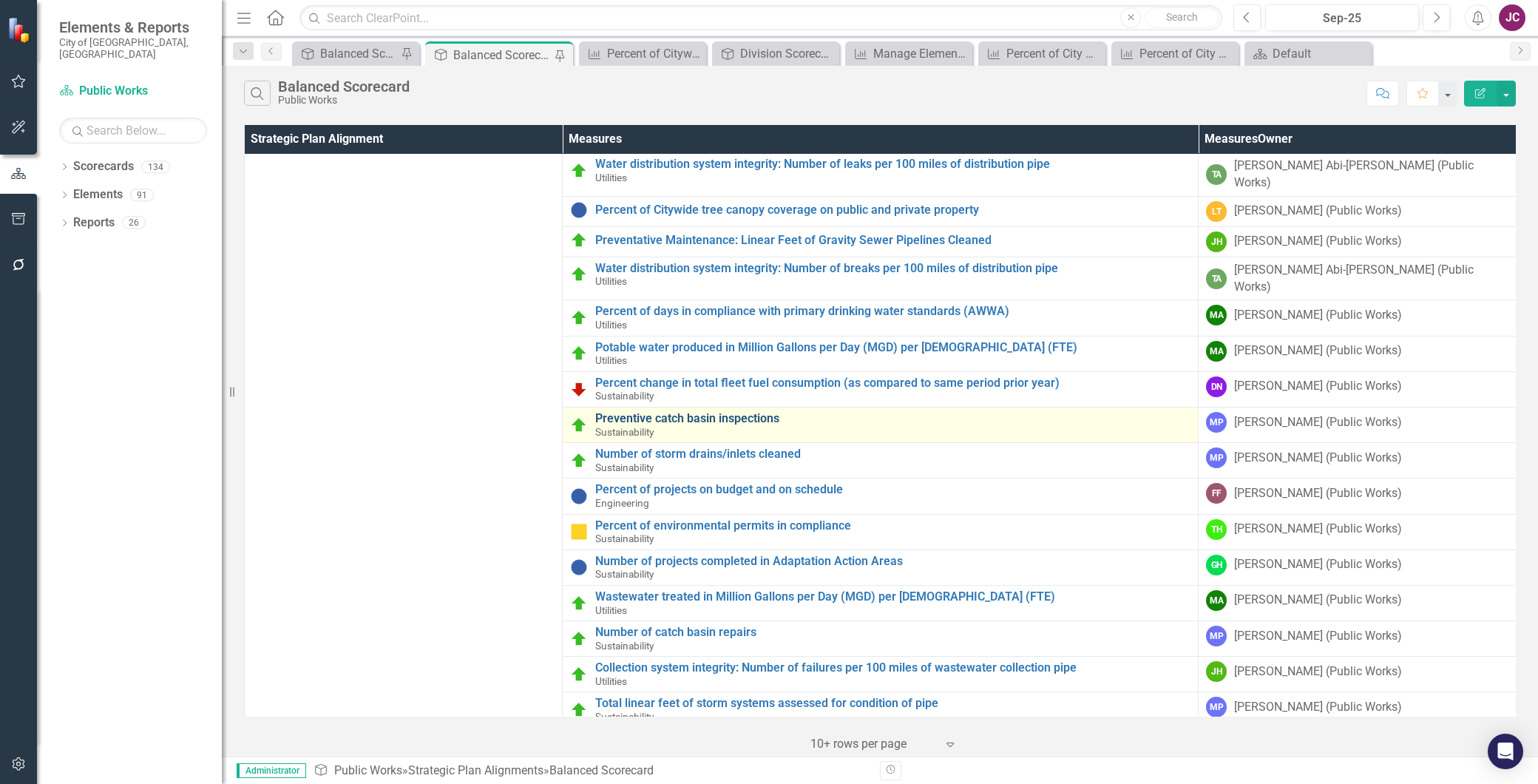
scroll to position [45, 0]
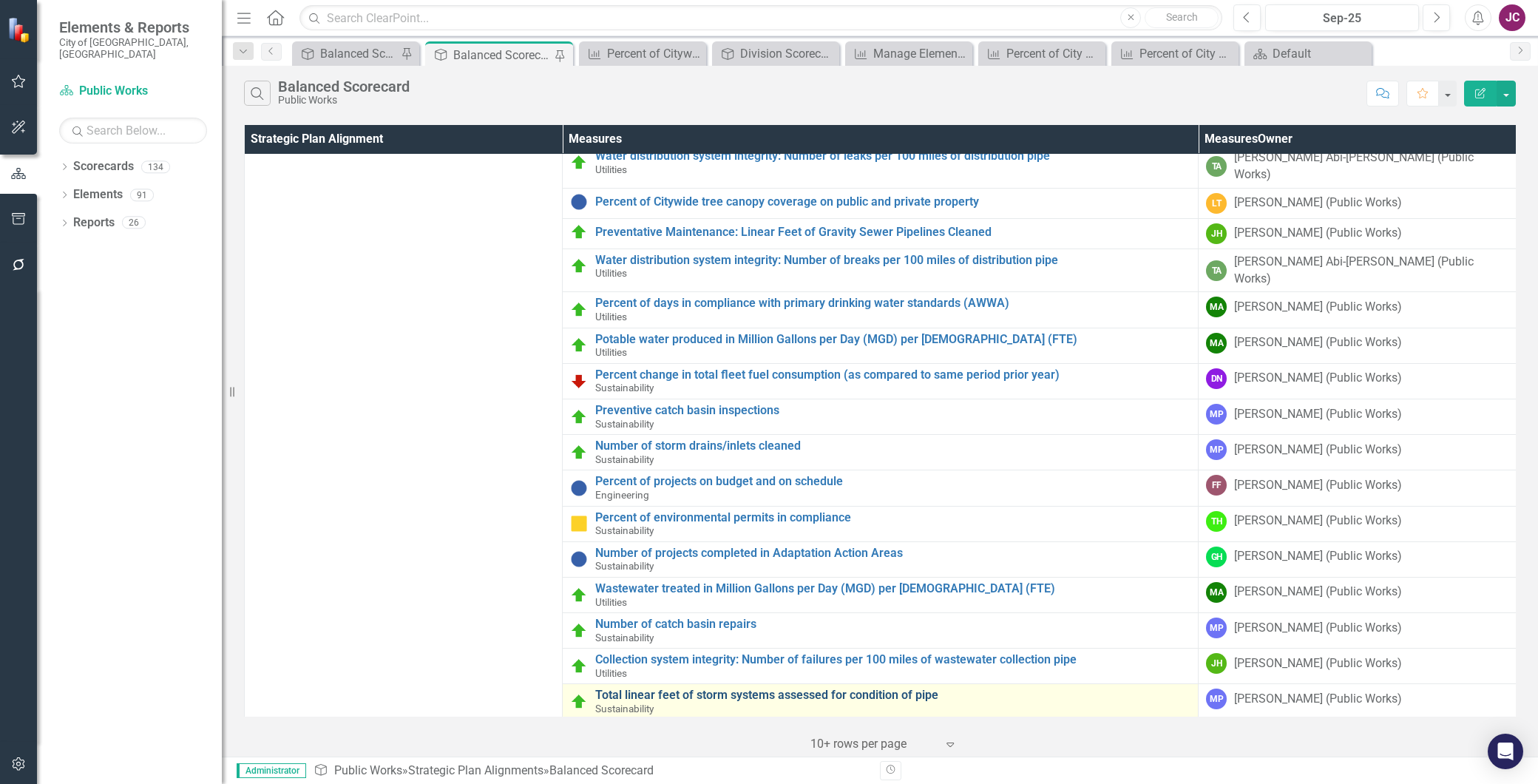
click at [715, 688] on link "Total linear feet of storm systems assessed for condition of pipe" at bounding box center [893, 694] width 596 height 13
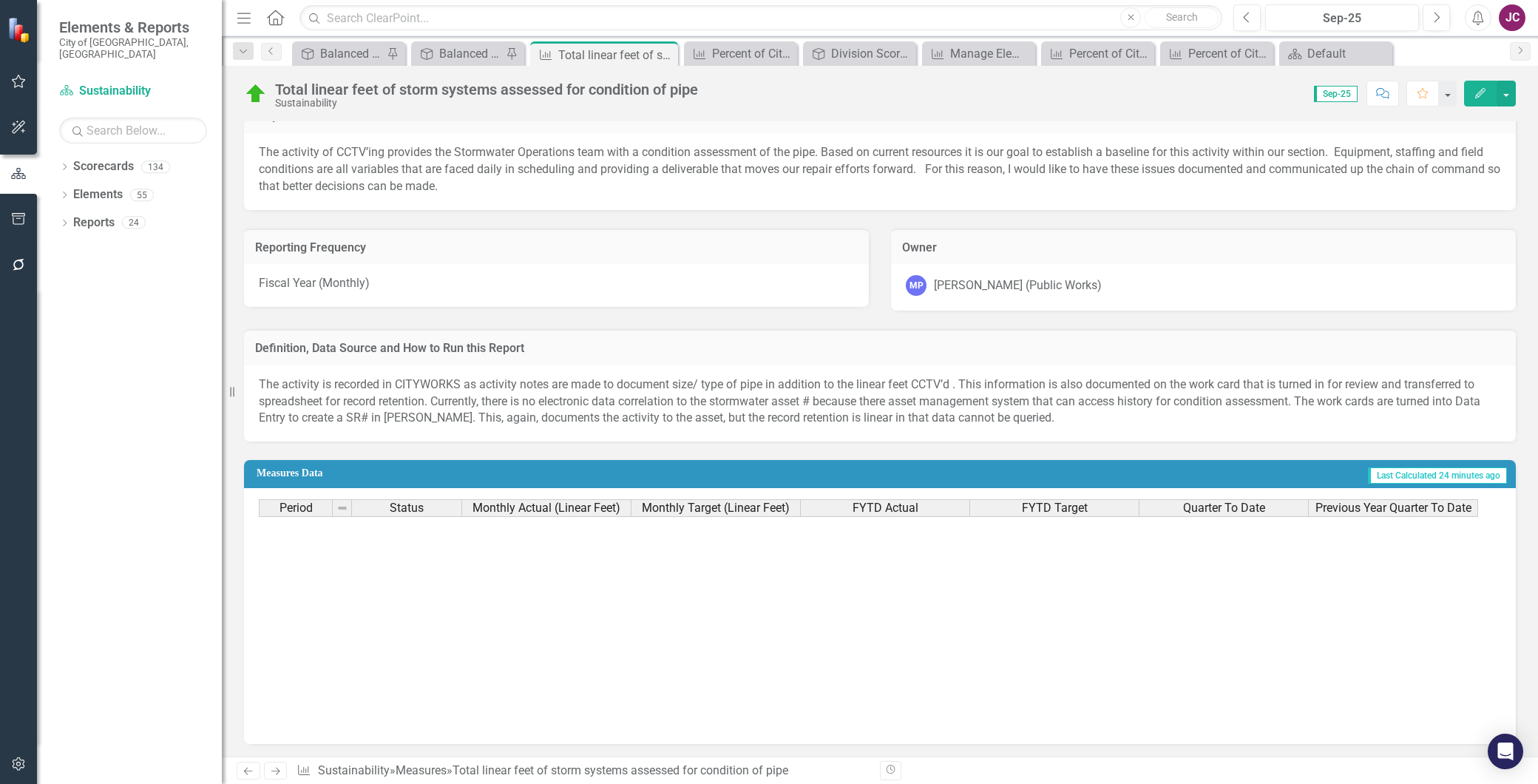
scroll to position [575, 0]
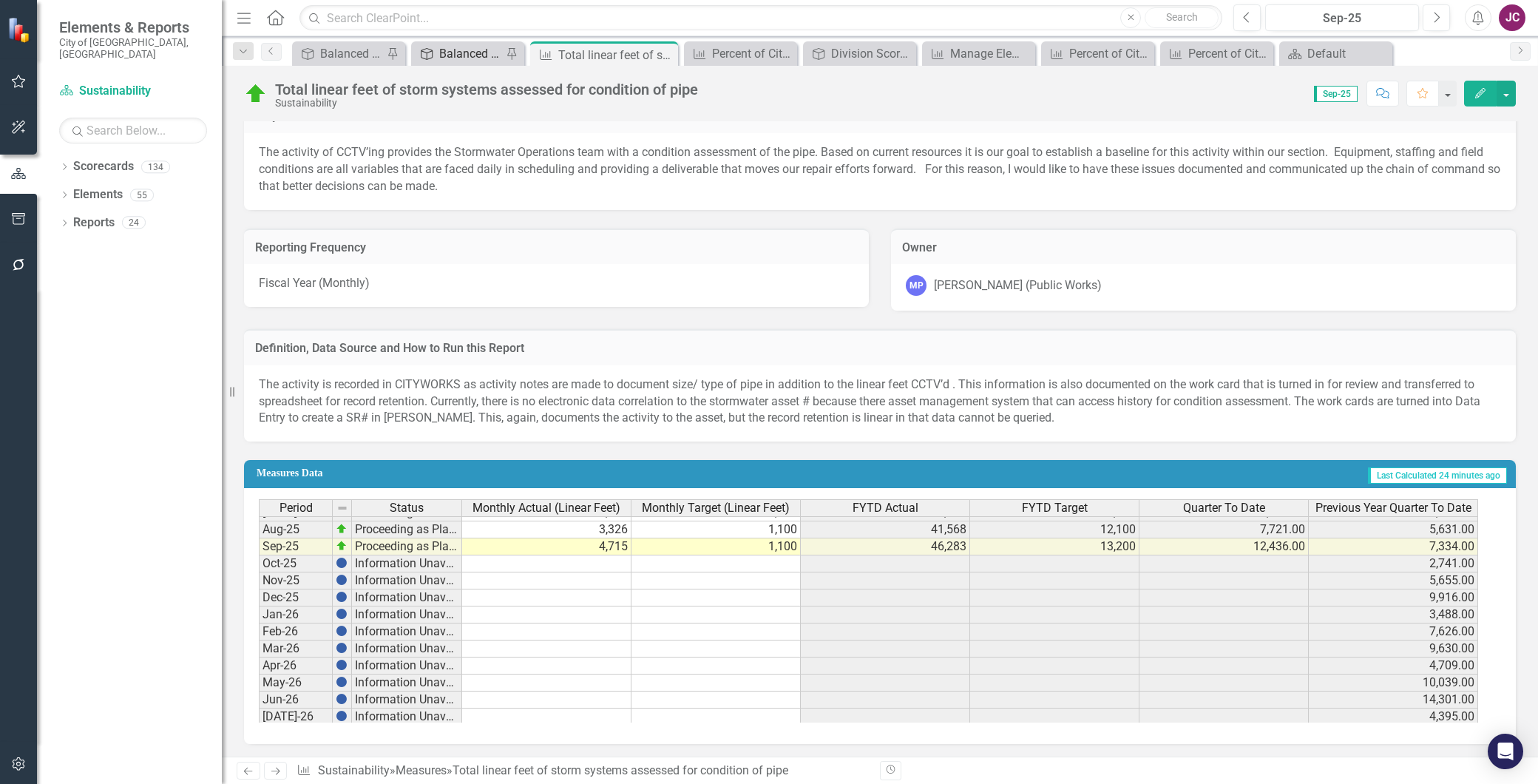
click at [474, 54] on div "Balanced Scorecard" at bounding box center [470, 54] width 63 height 19
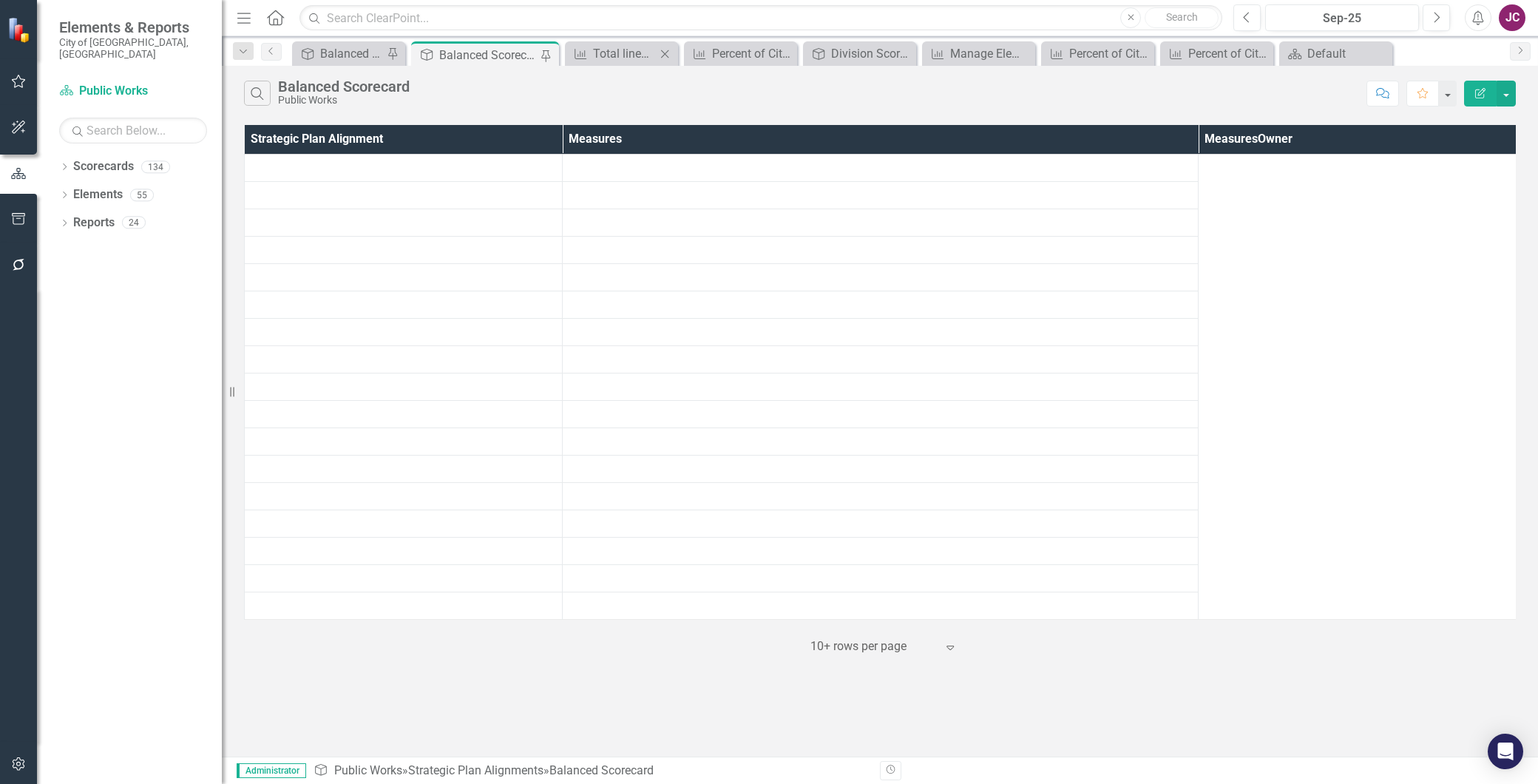
click at [667, 53] on icon "Close" at bounding box center [665, 54] width 15 height 12
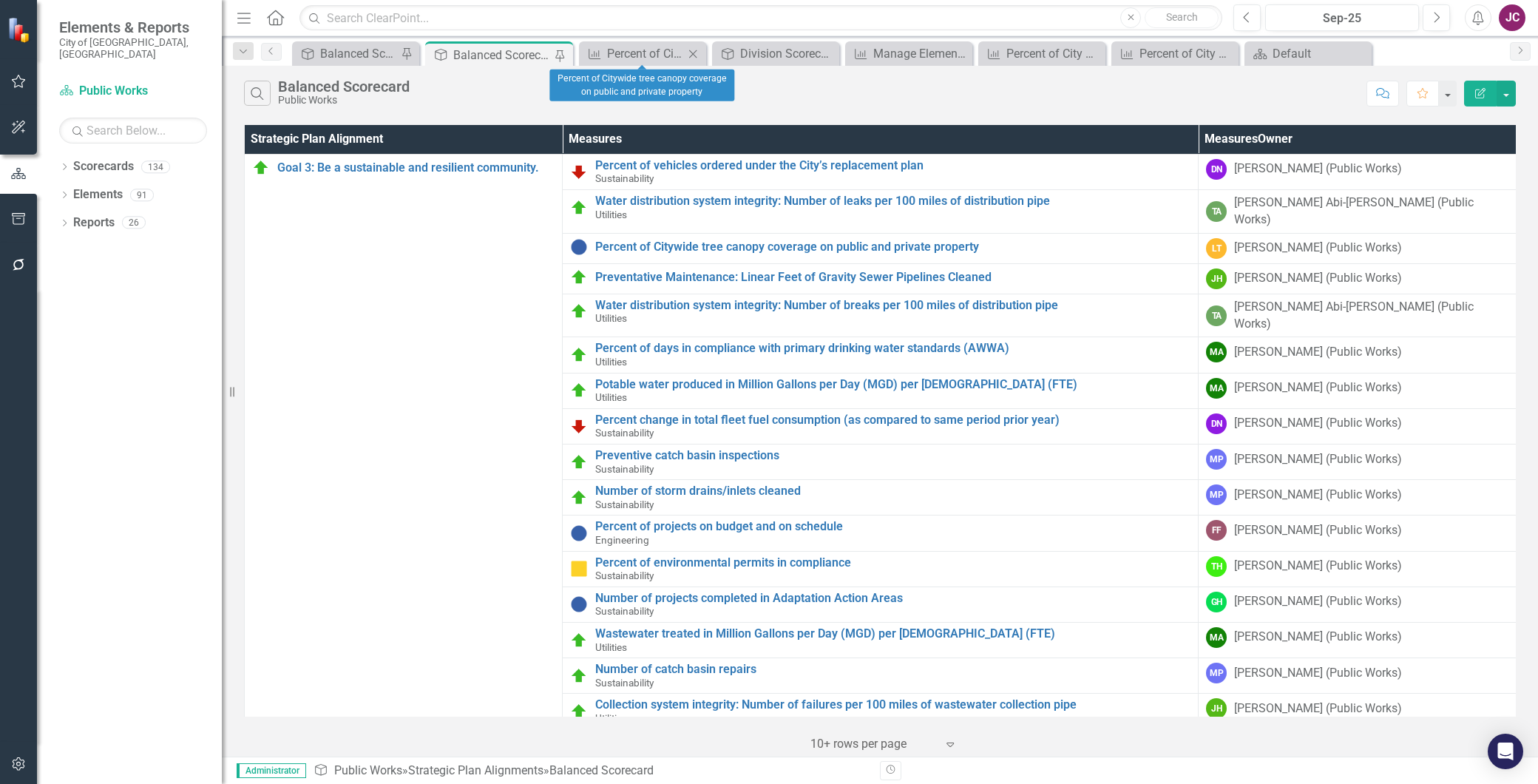
click at [696, 53] on icon "Close" at bounding box center [693, 54] width 15 height 12
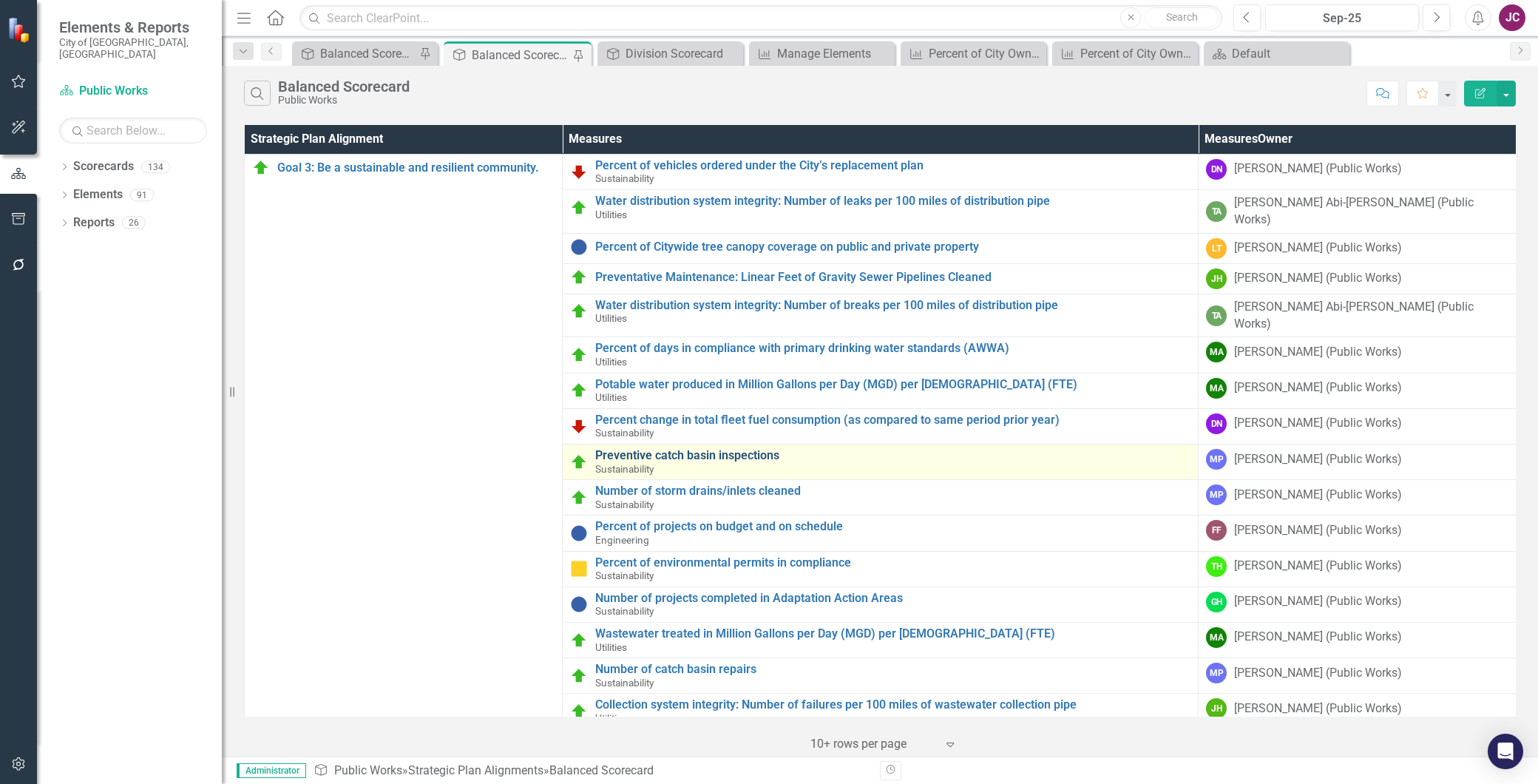
click at [736, 449] on link "Preventive catch basin inspections" at bounding box center [893, 455] width 596 height 13
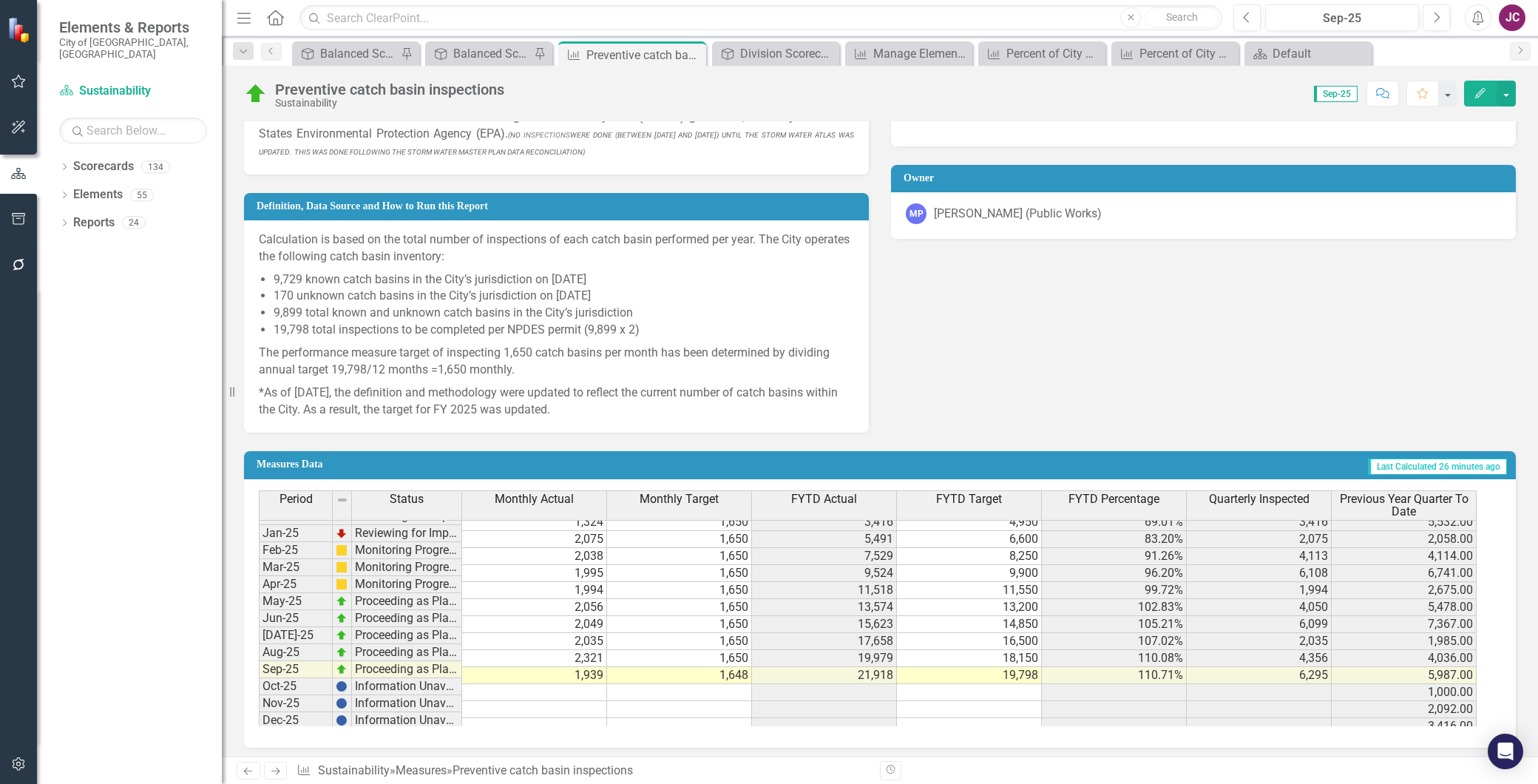
scroll to position [449, 0]
click at [445, 55] on icon "Strategic Plan Alignment" at bounding box center [441, 54] width 15 height 12
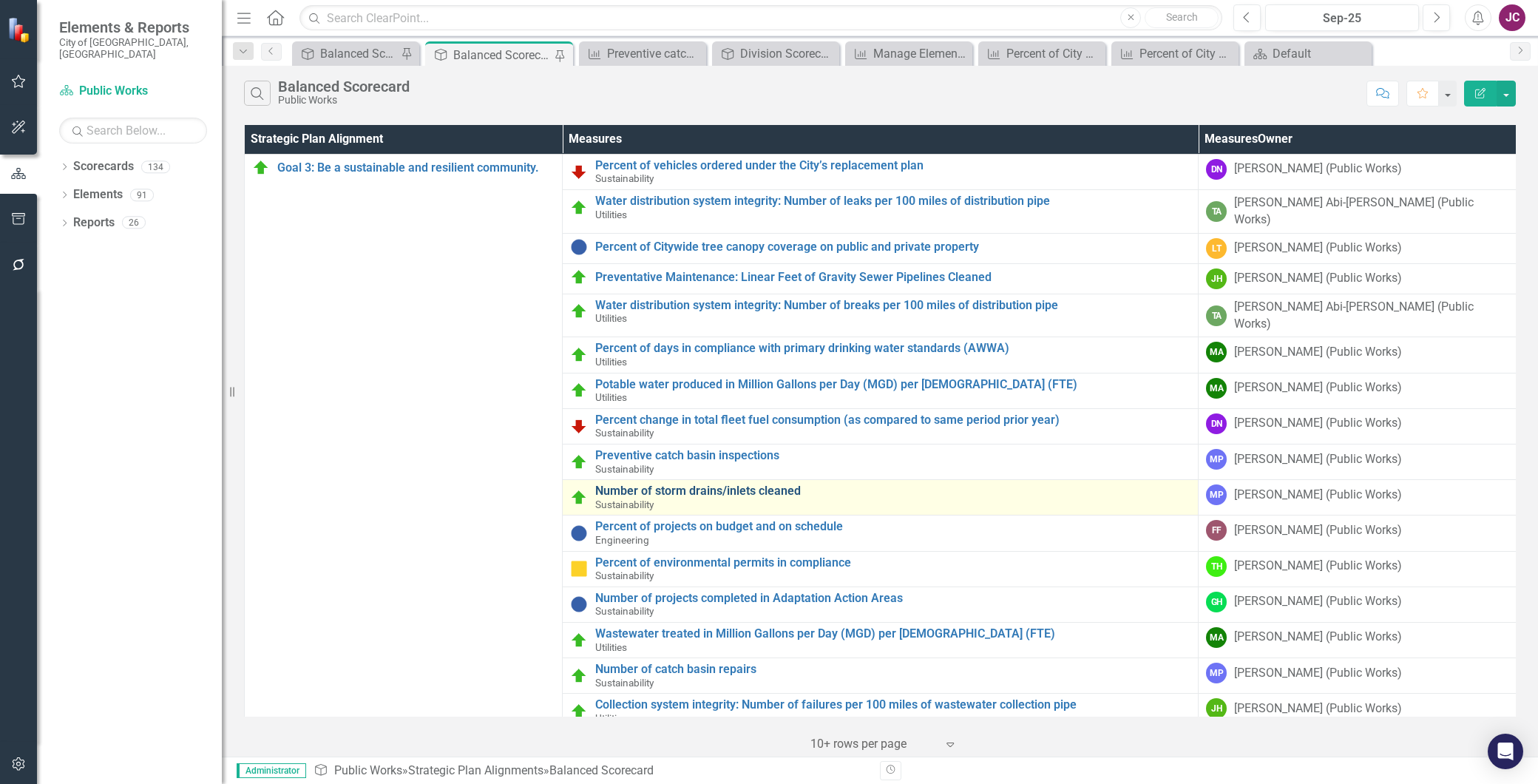
click at [688, 484] on link "Number of storm drains/inlets cleaned" at bounding box center [893, 491] width 596 height 13
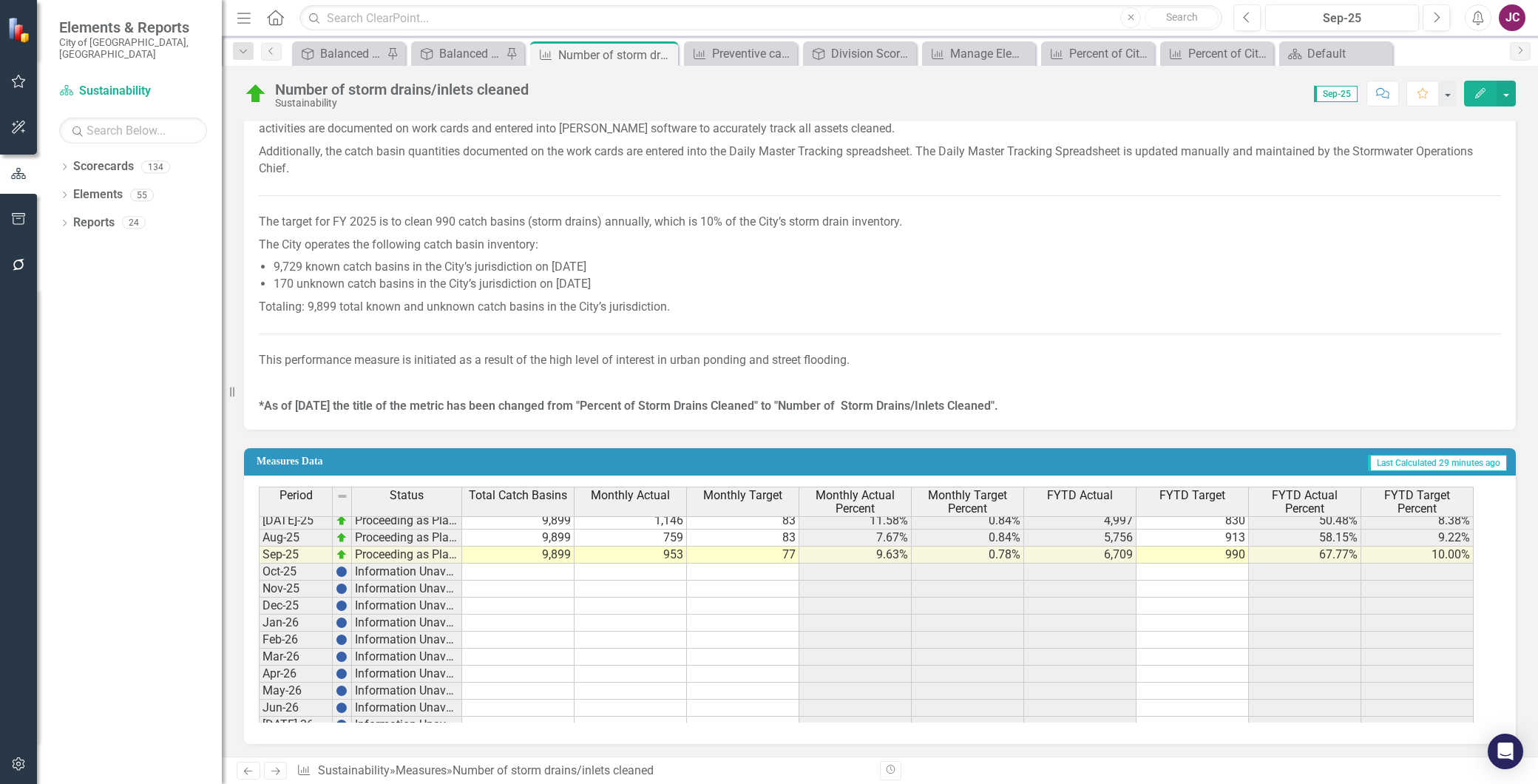
scroll to position [529, 0]
